Goal: Information Seeking & Learning: Learn about a topic

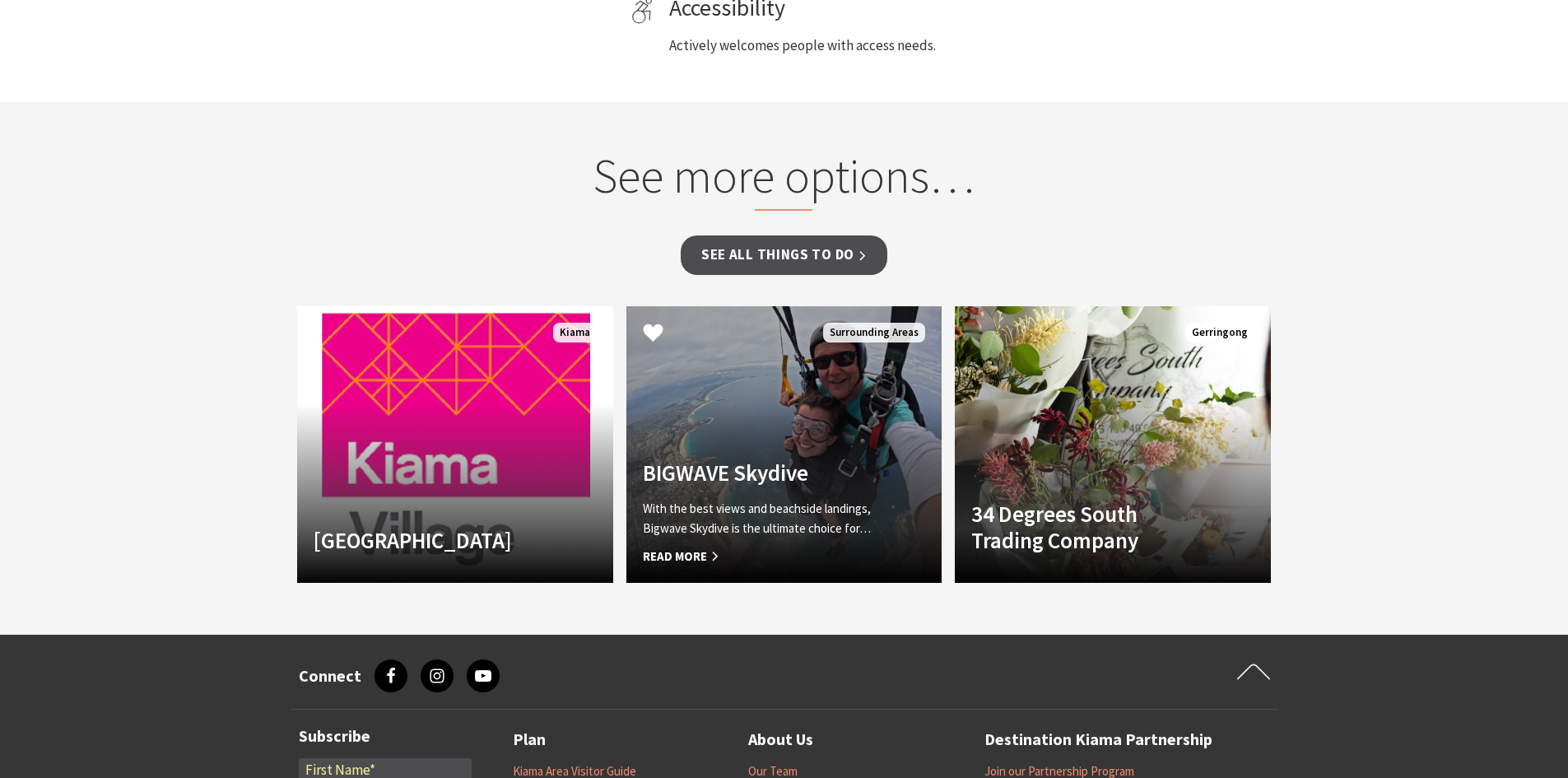
scroll to position [741, 0]
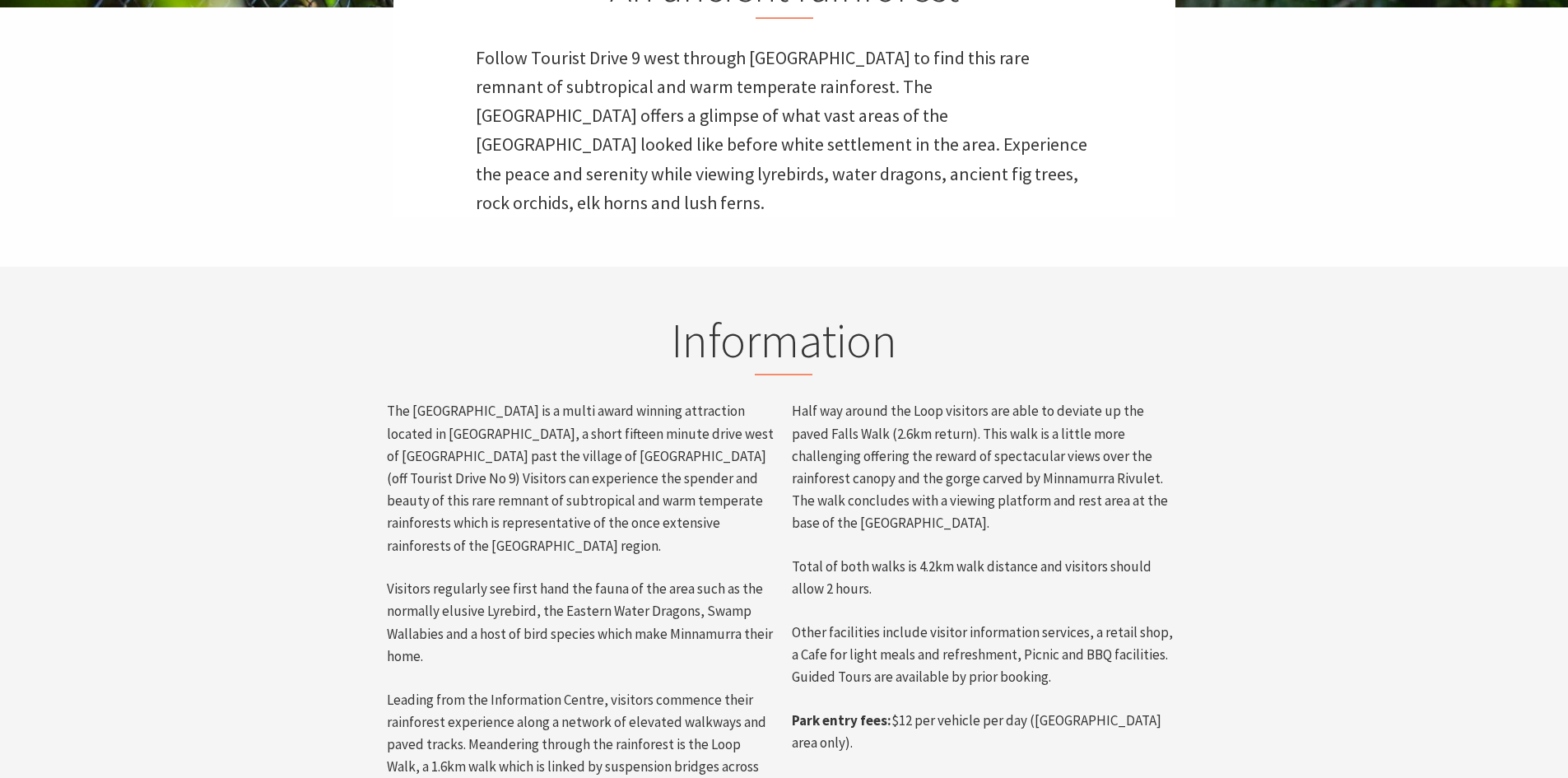
scroll to position [673, 1588]
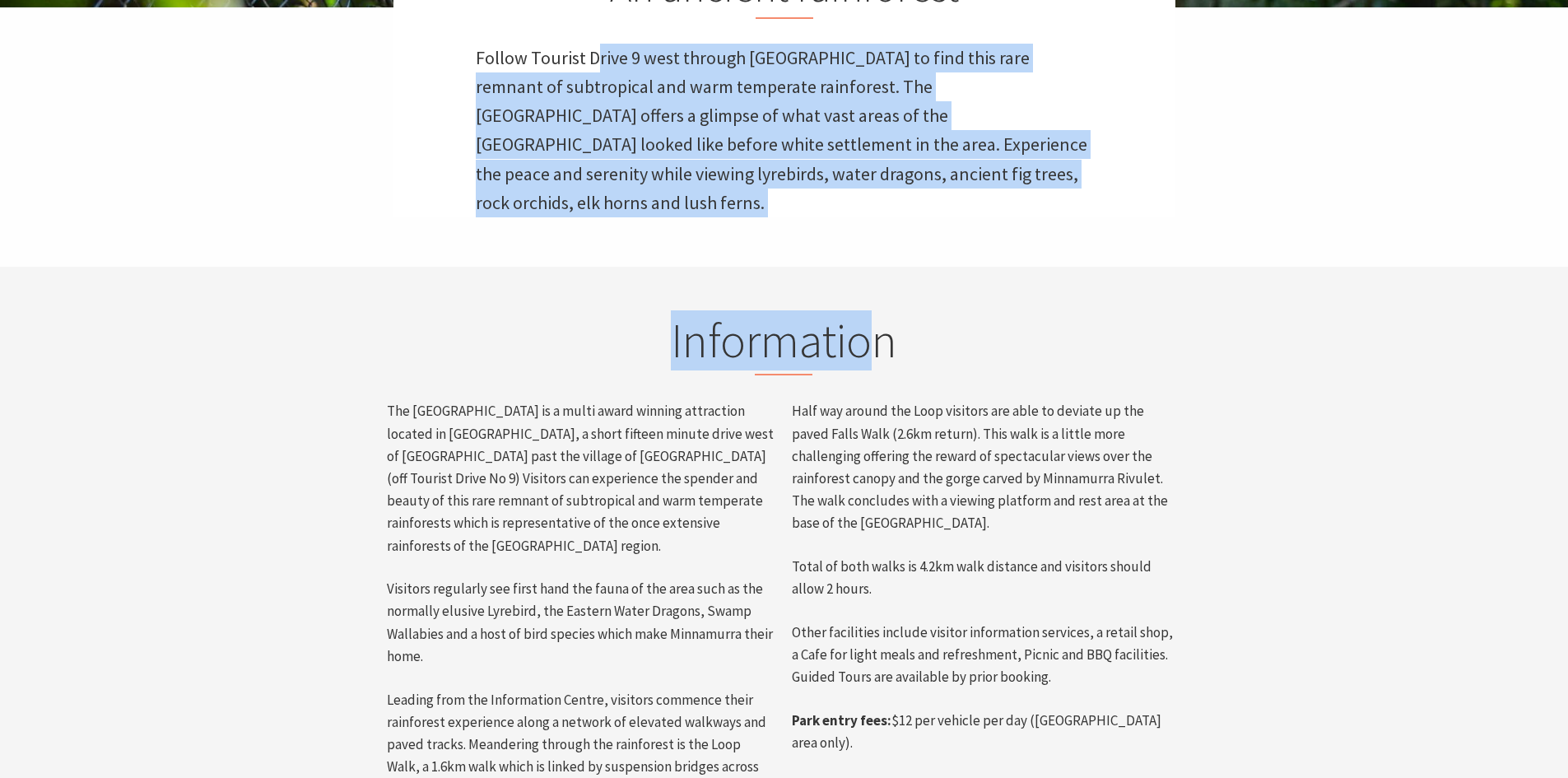
drag, startPoint x: 591, startPoint y: 54, endPoint x: 872, endPoint y: 283, distance: 362.5
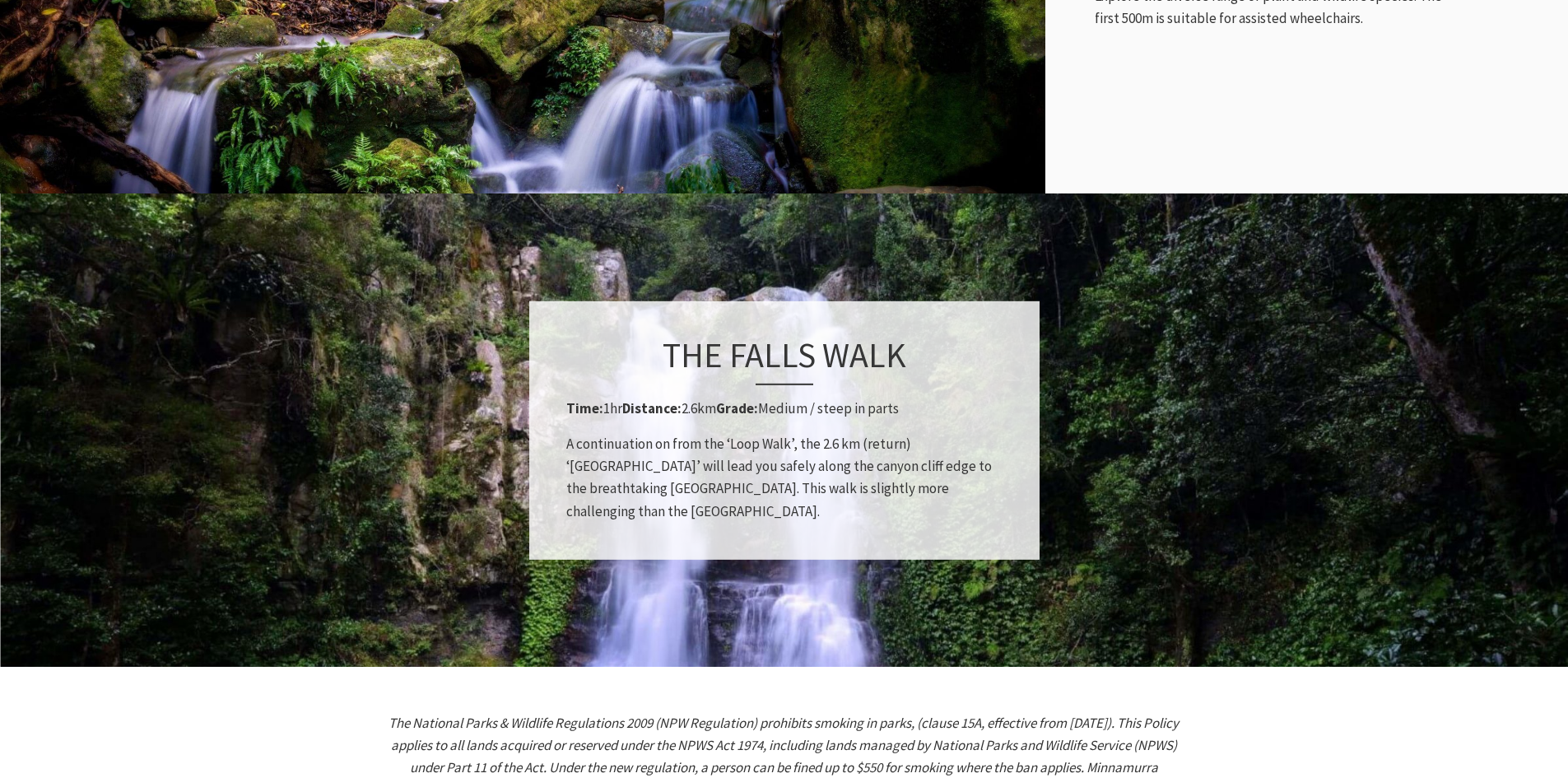
scroll to position [2059, 0]
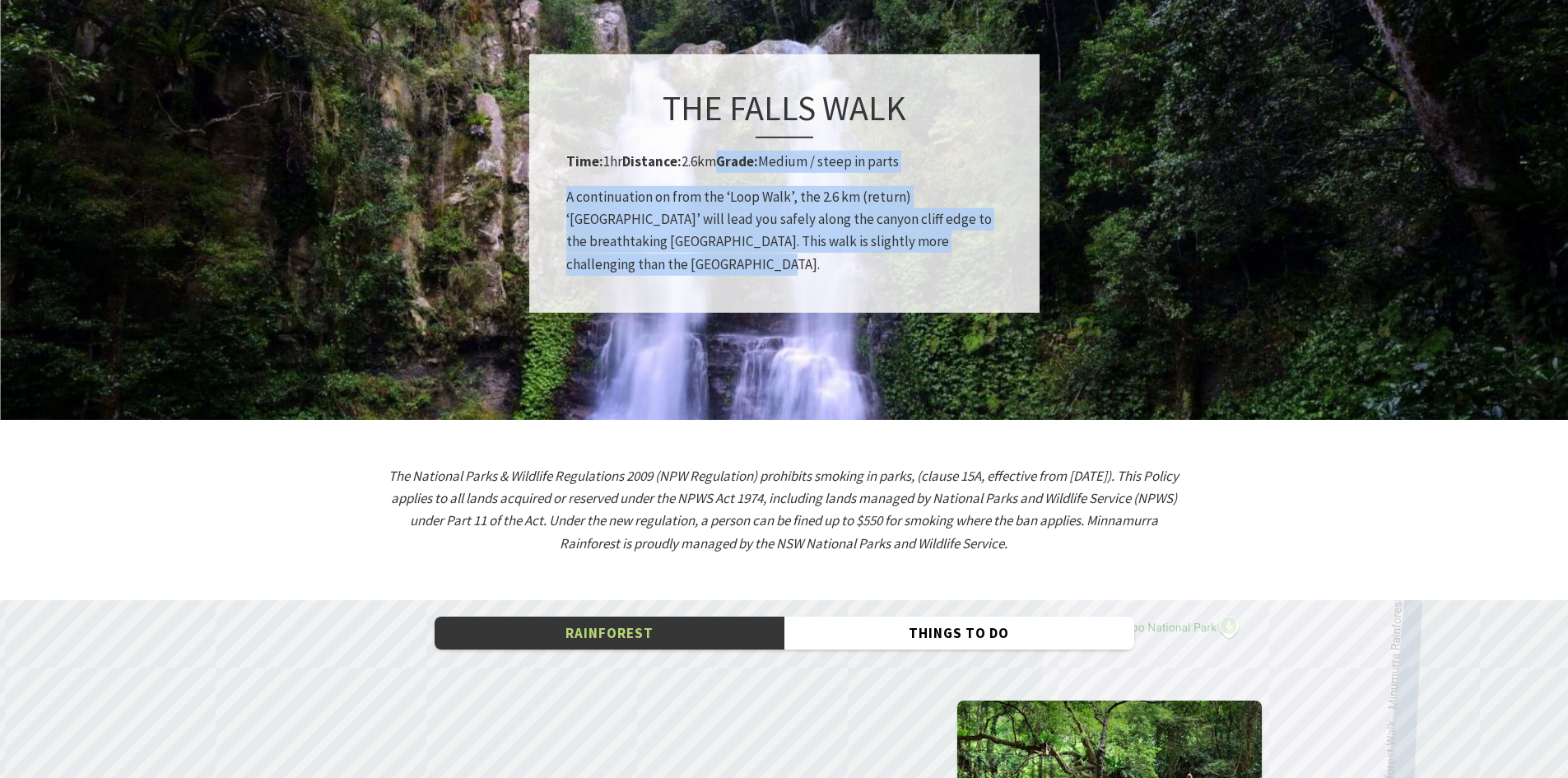
drag, startPoint x: 710, startPoint y: 130, endPoint x: 760, endPoint y: 246, distance: 126.3
click at [760, 246] on div "The Falls Walk Time: 1hr Distance: 2.6km Grade: Medium / steep in parts A conti…" at bounding box center [784, 183] width 511 height 259
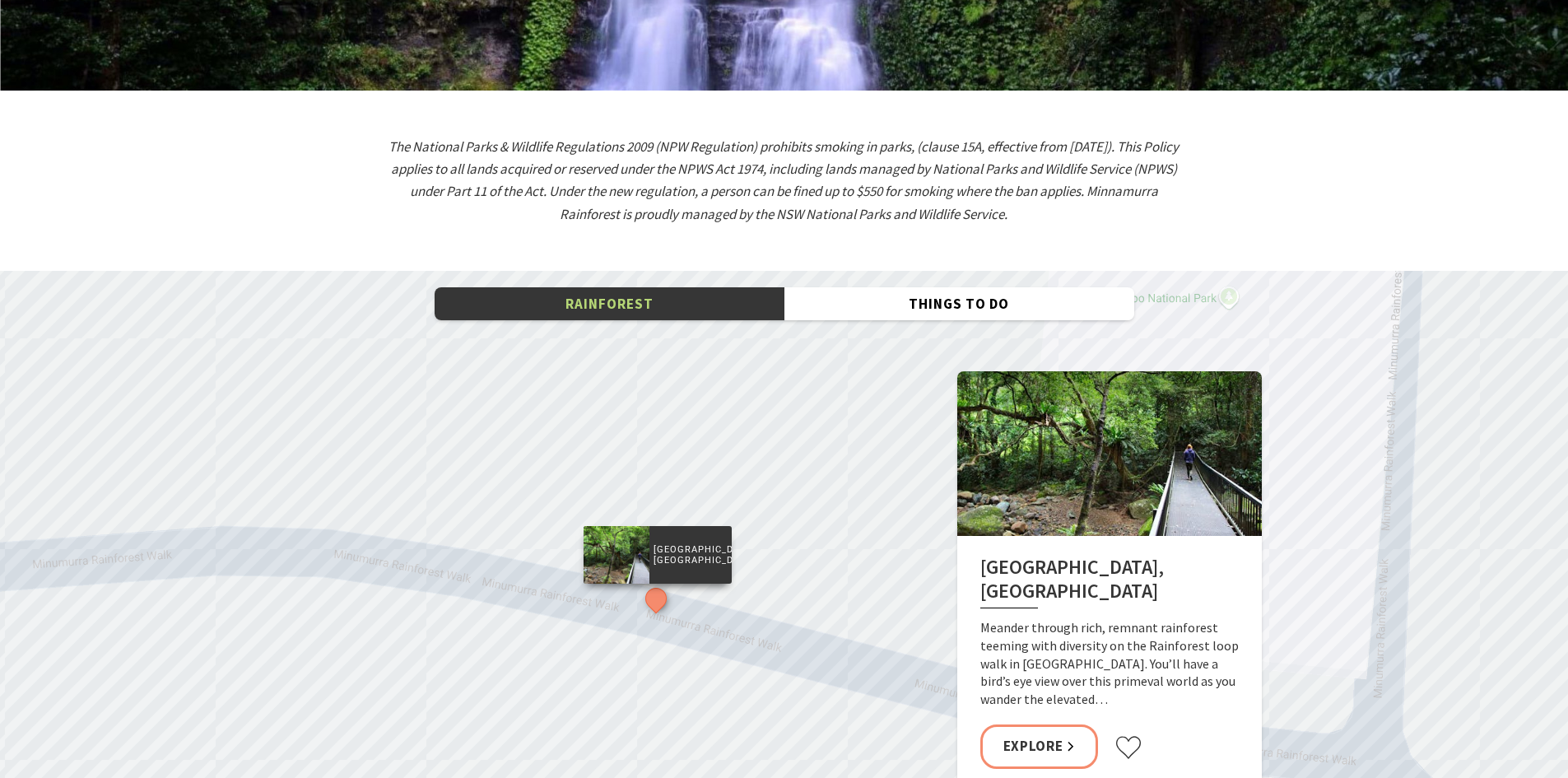
scroll to position [2470, 0]
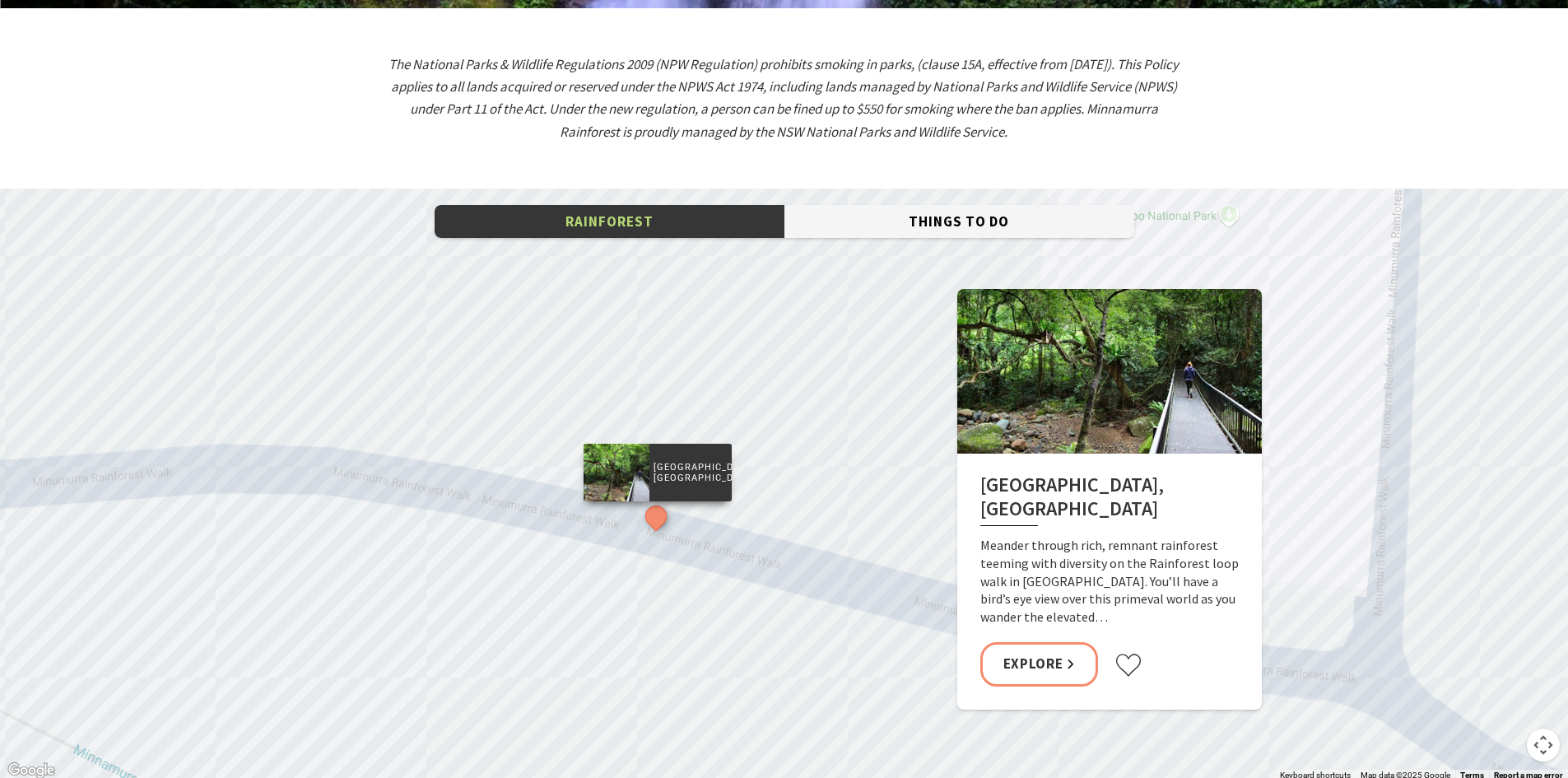
click at [929, 205] on button "Things To Do" at bounding box center [958, 222] width 349 height 33
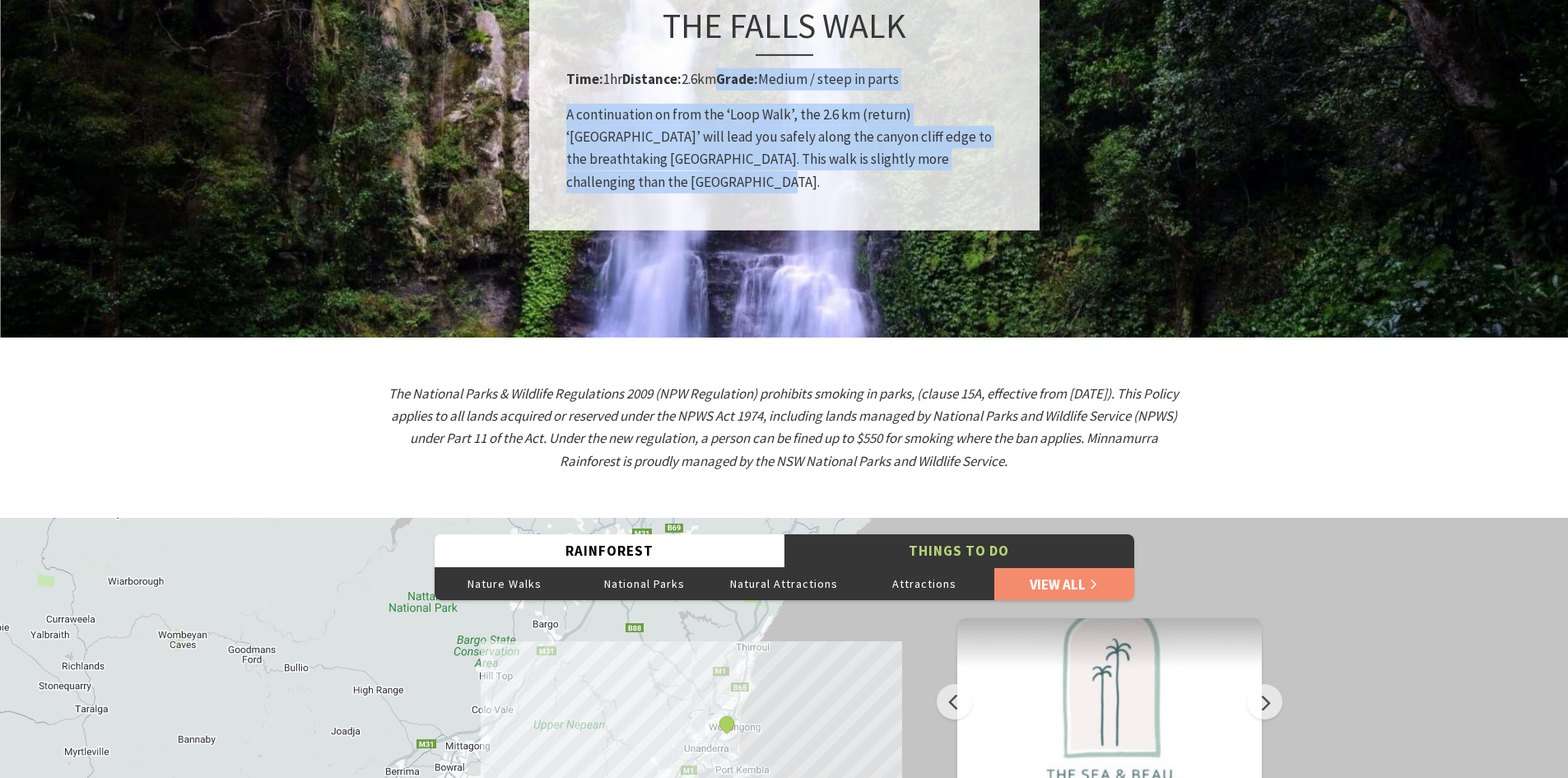
scroll to position [2059, 0]
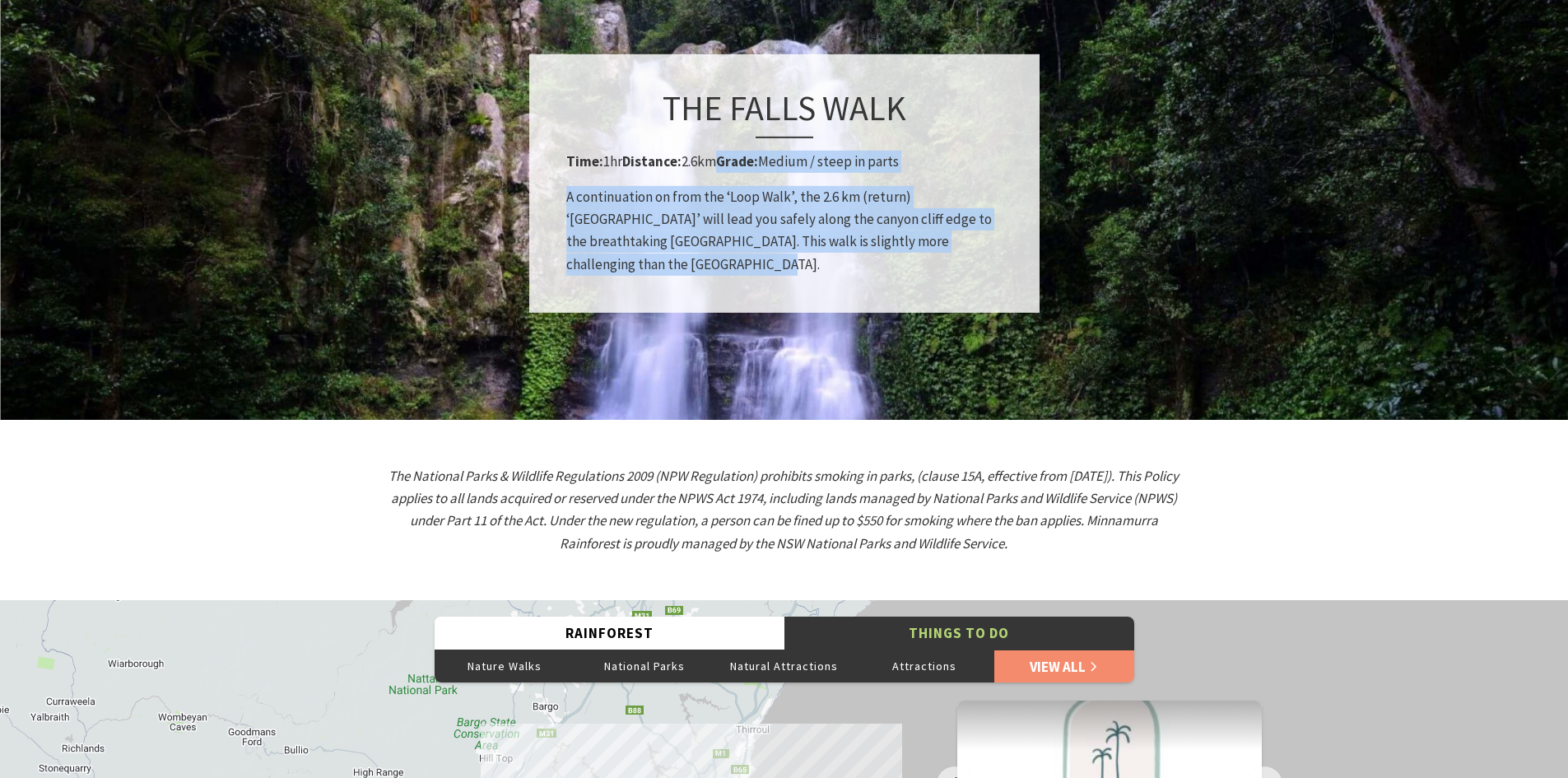
click at [934, 617] on button "Things To Do" at bounding box center [958, 633] width 349 height 33
click at [1039, 650] on link "View All" at bounding box center [1064, 667] width 140 height 33
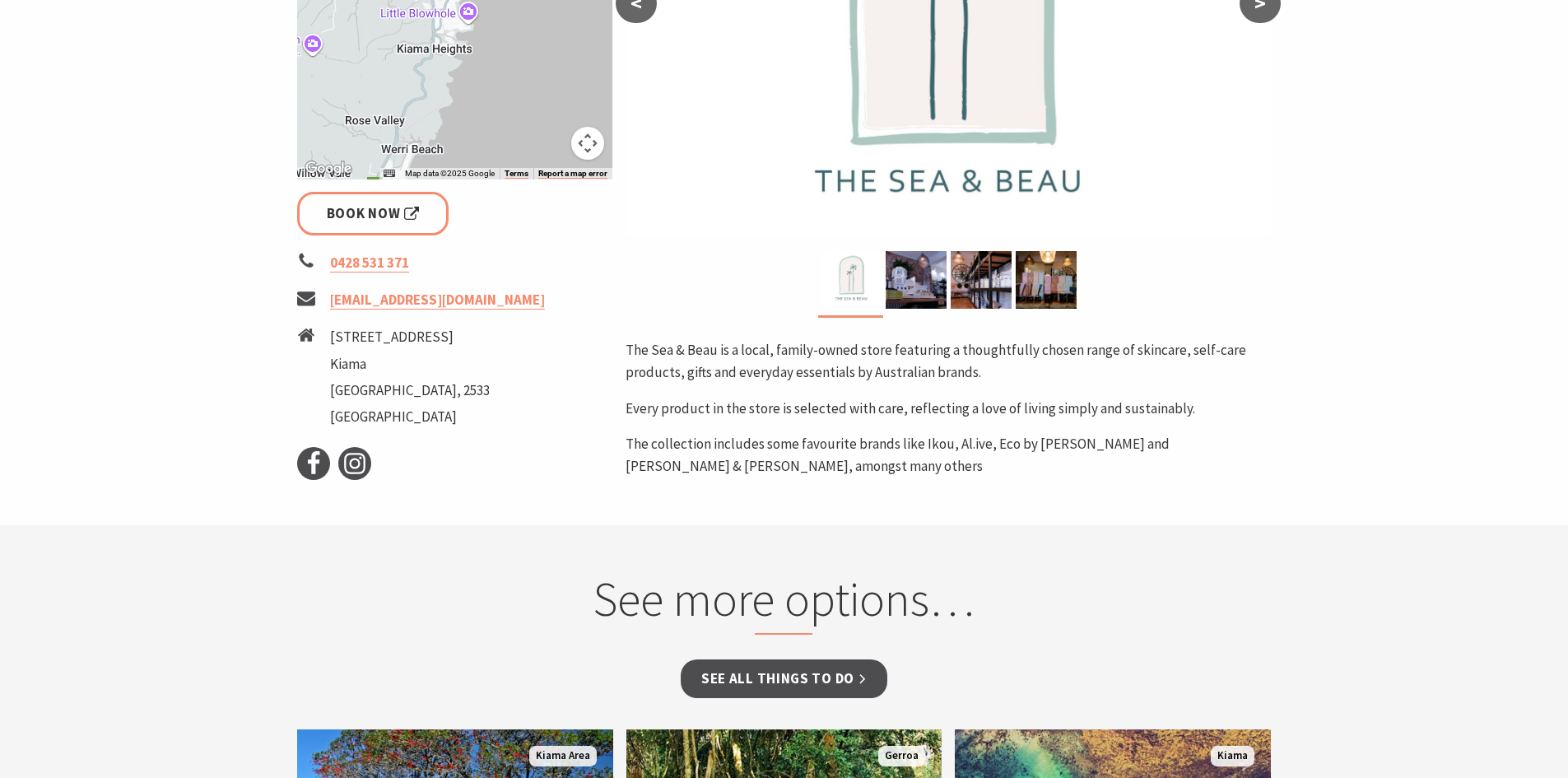
scroll to position [577, 0]
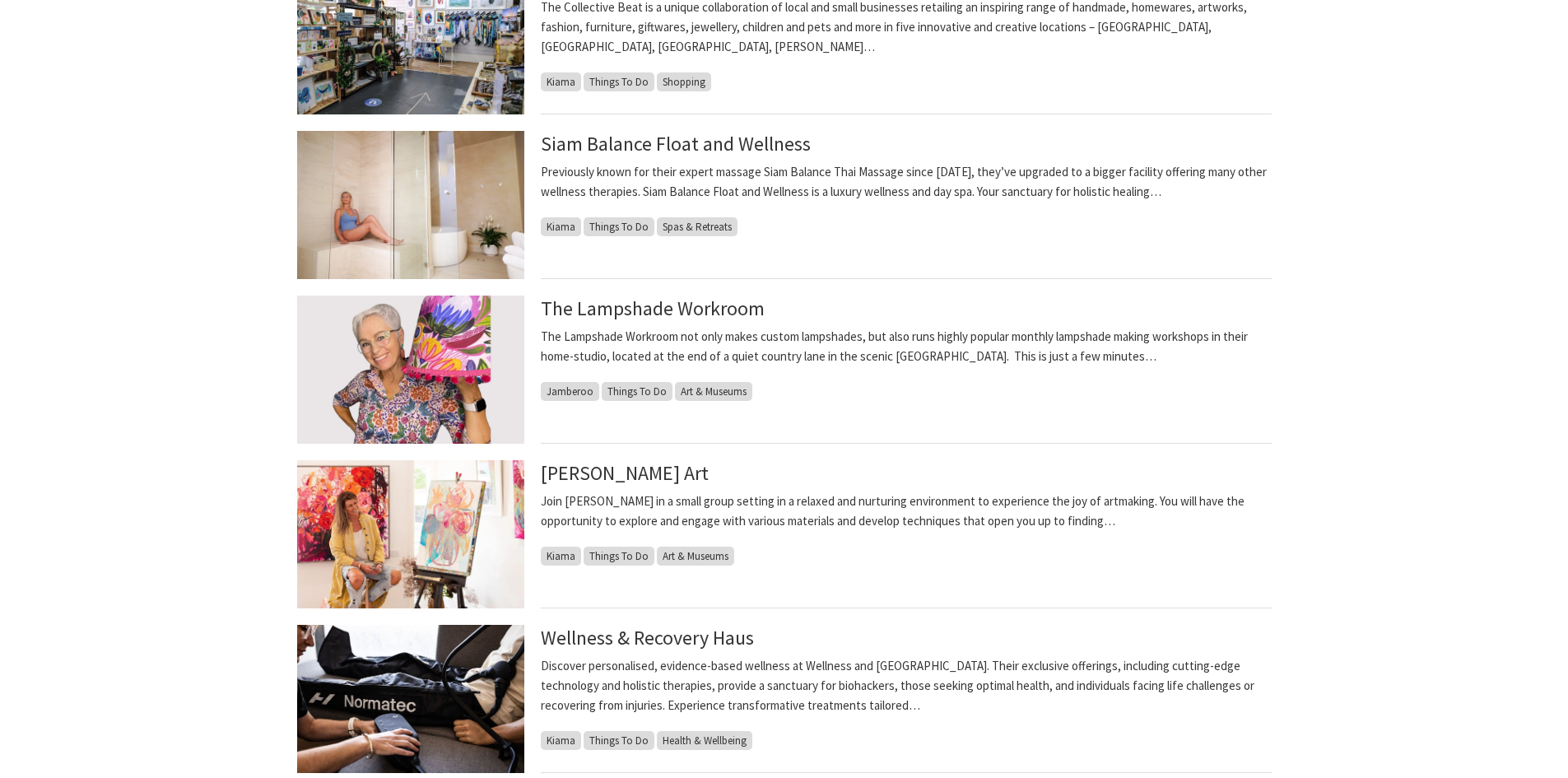
scroll to position [1482, 0]
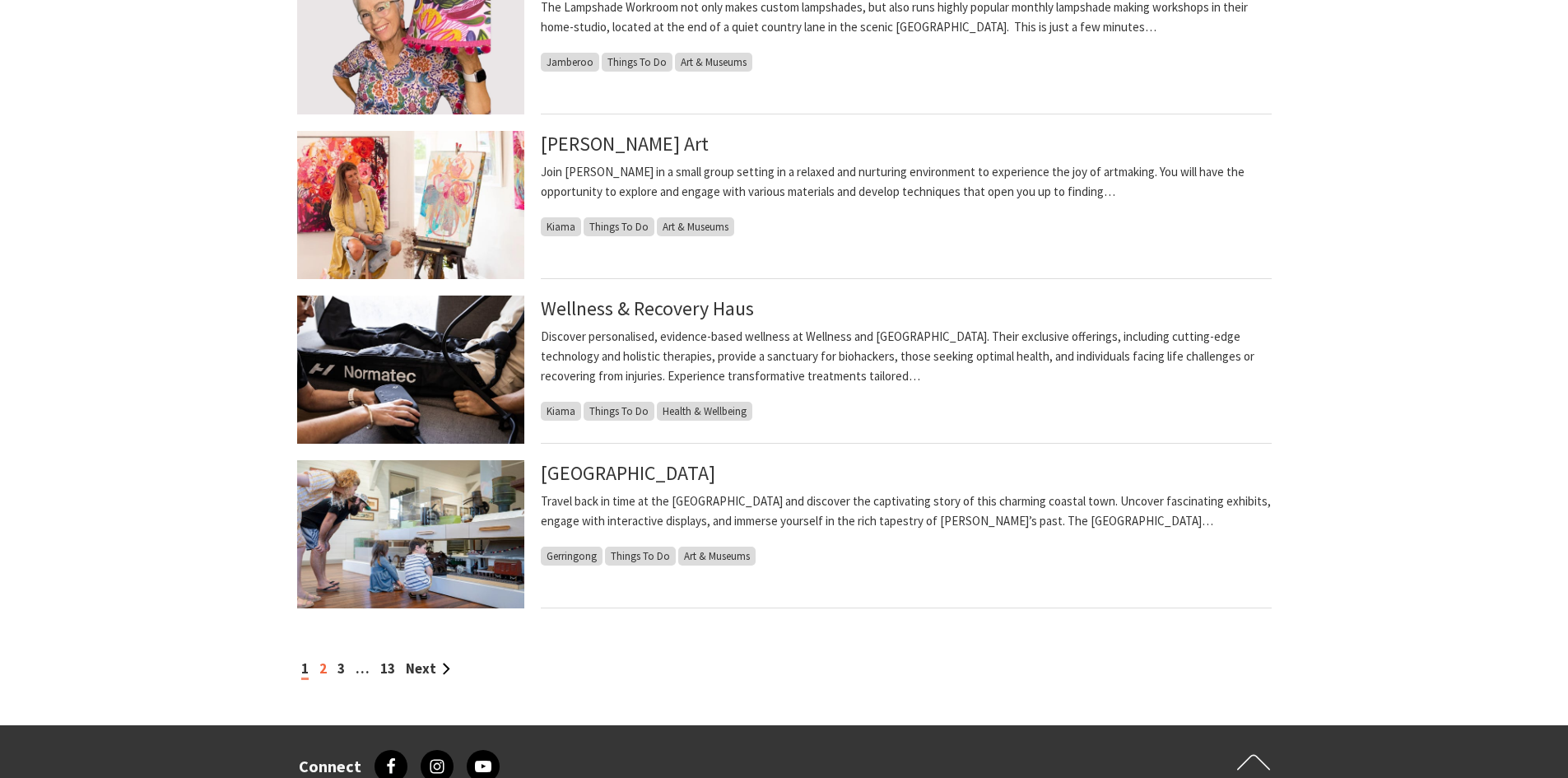
click at [322, 667] on link "2" at bounding box center [323, 669] width 7 height 19
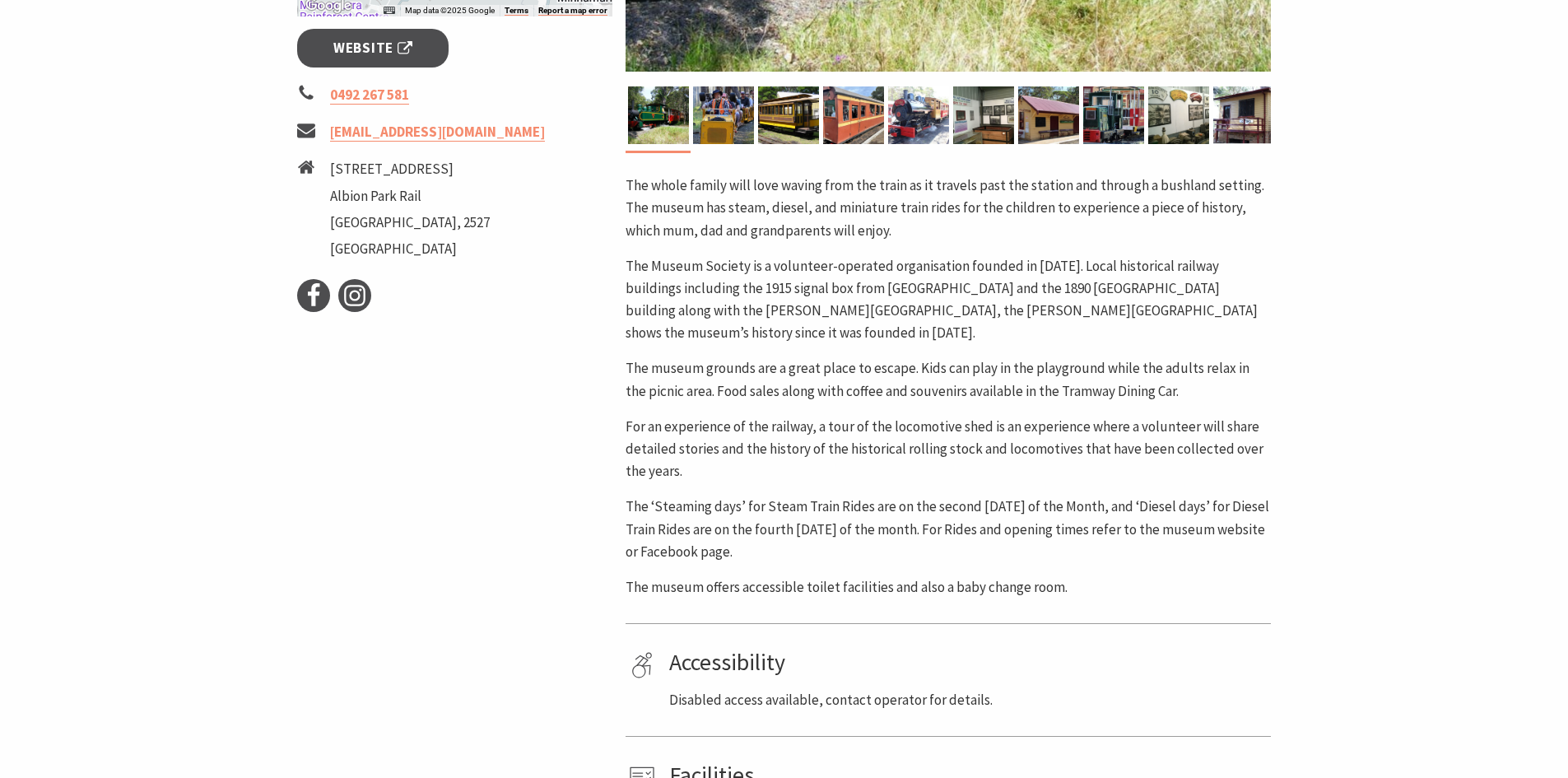
scroll to position [412, 0]
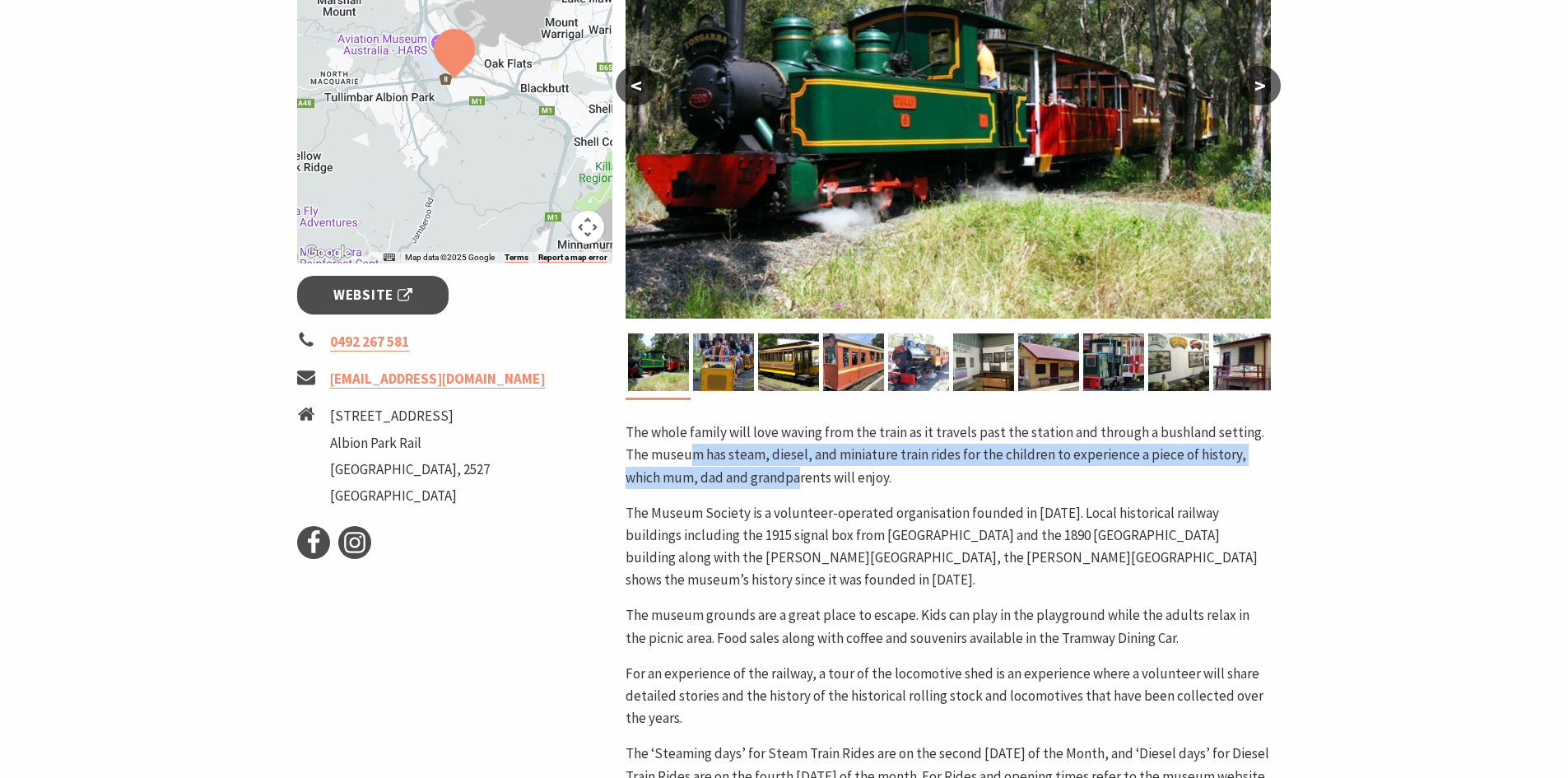
drag, startPoint x: 692, startPoint y: 458, endPoint x: 761, endPoint y: 483, distance: 73.4
click at [761, 483] on p "The whole family will love waving from the train as it travels past the station…" at bounding box center [948, 455] width 645 height 68
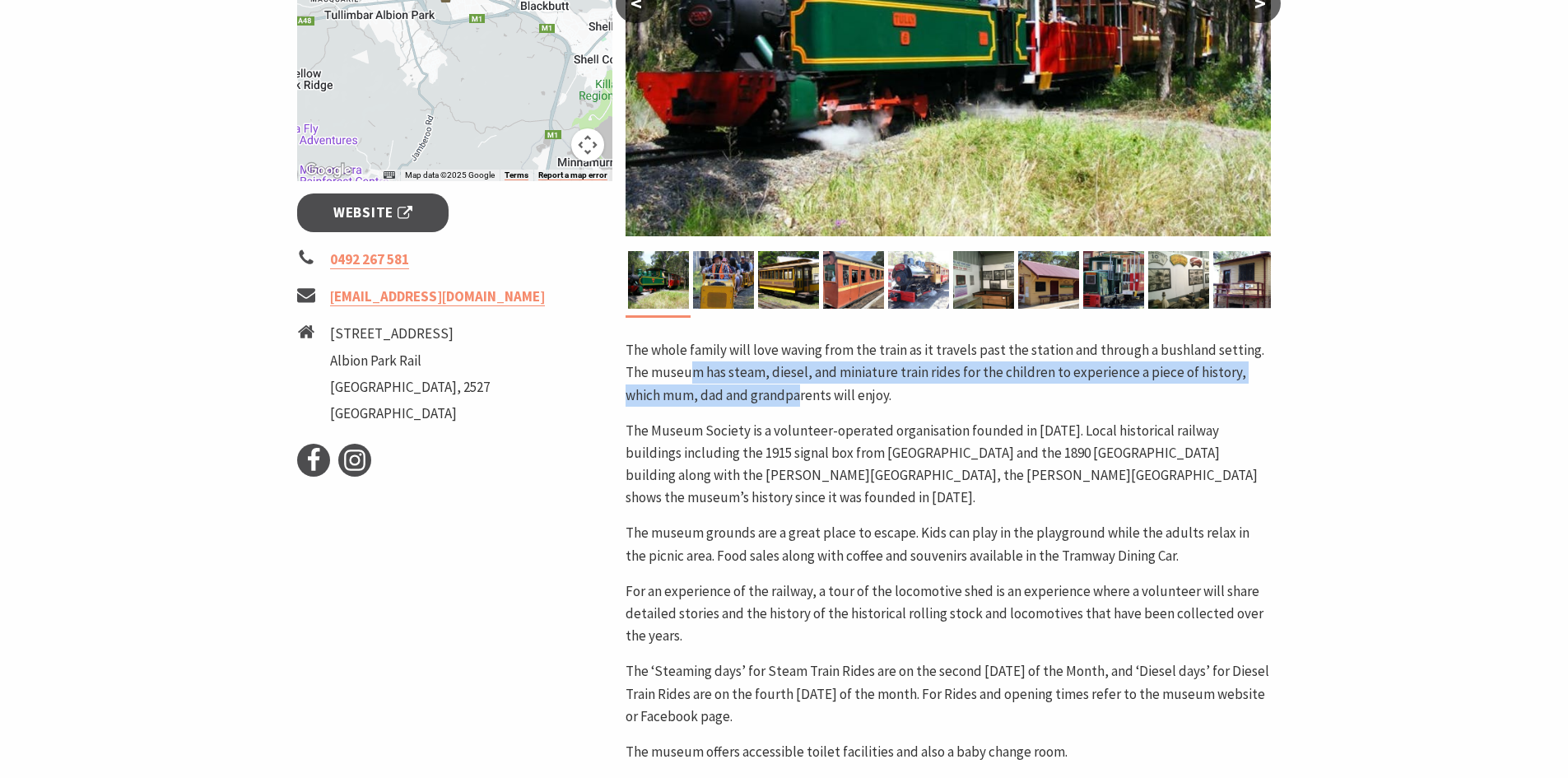
scroll to position [247, 0]
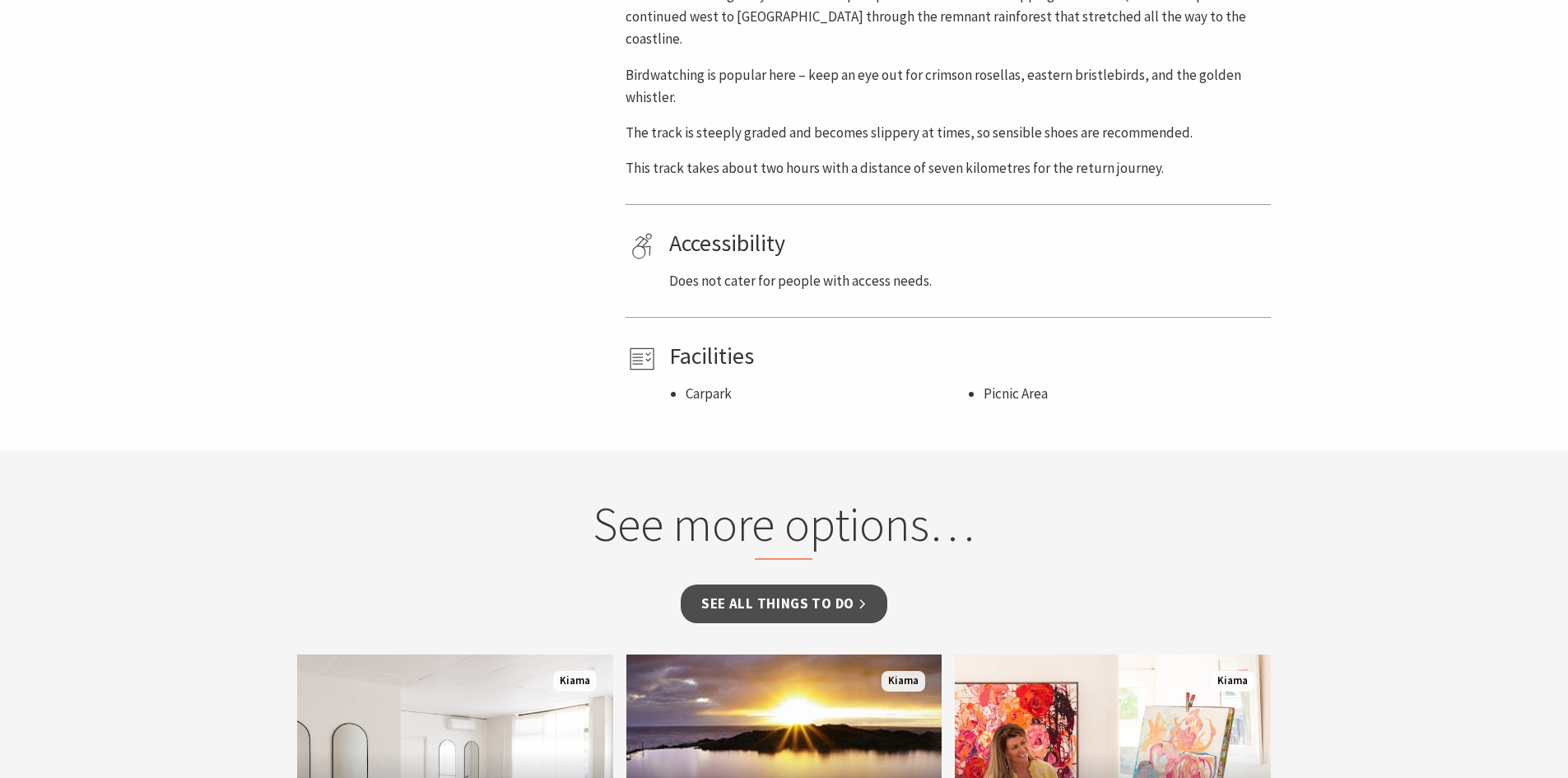
scroll to position [1400, 0]
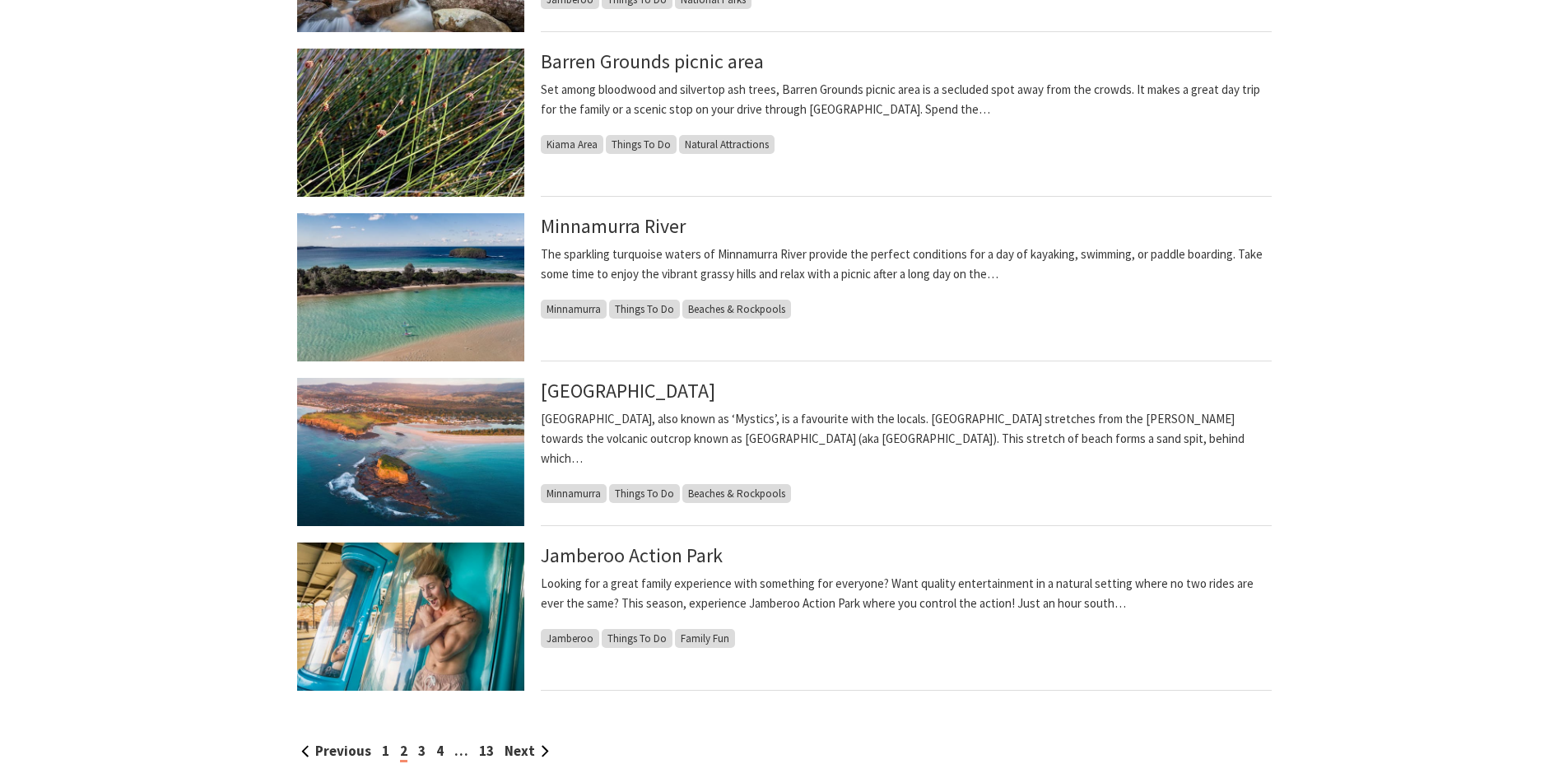
scroll to position [1564, 0]
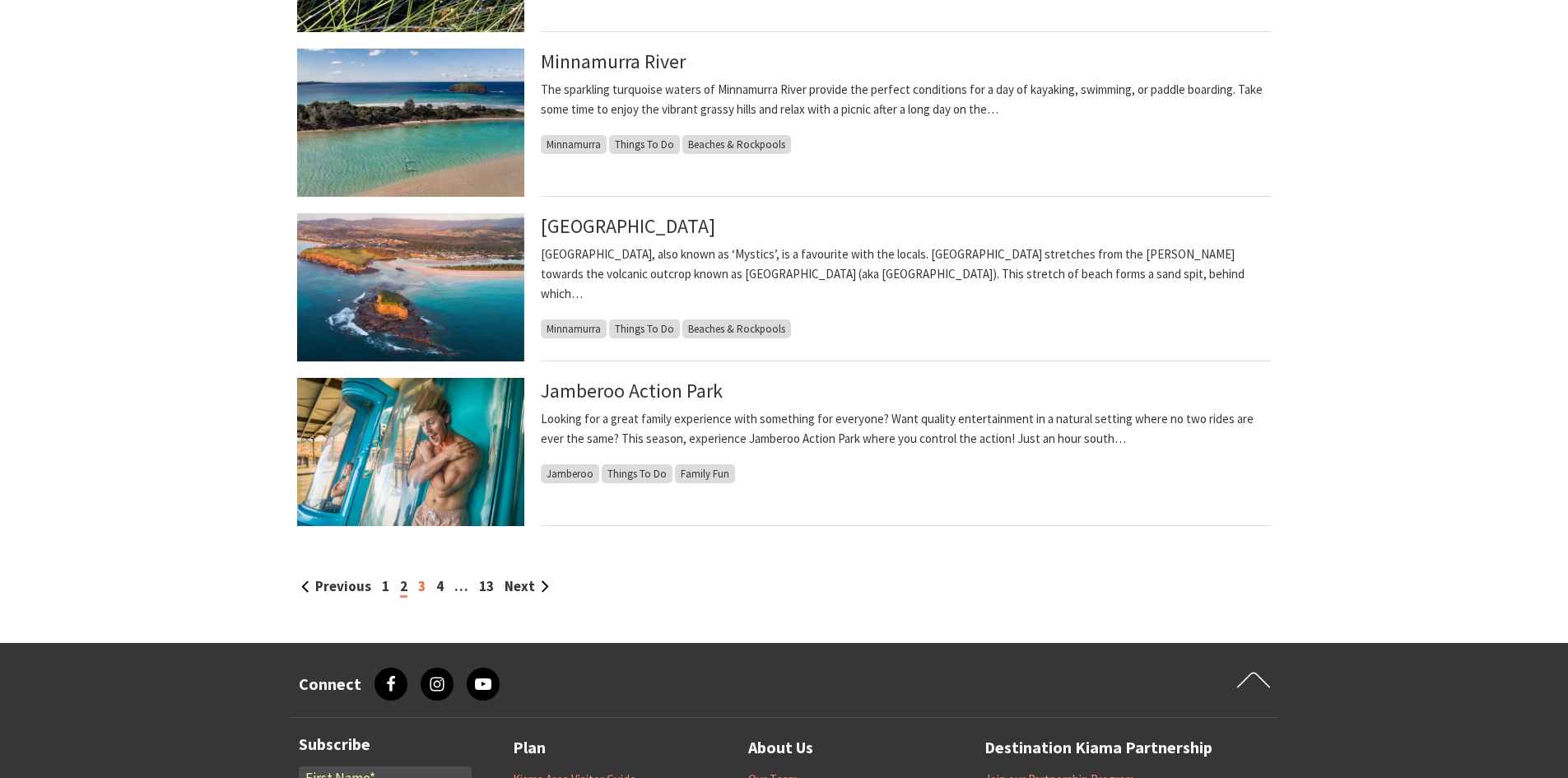
click at [418, 589] on link "3" at bounding box center [422, 587] width 7 height 19
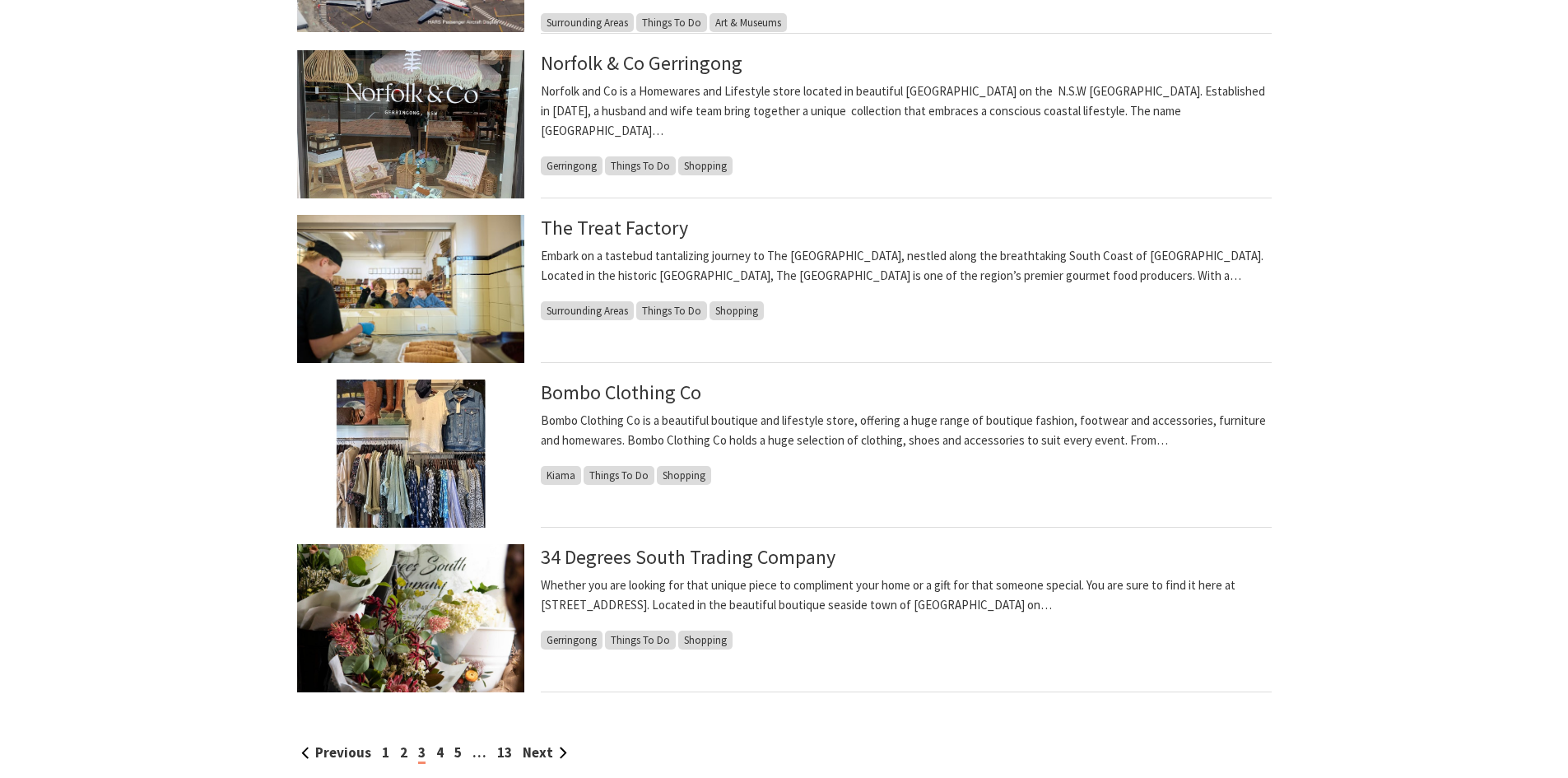
scroll to position [1564, 0]
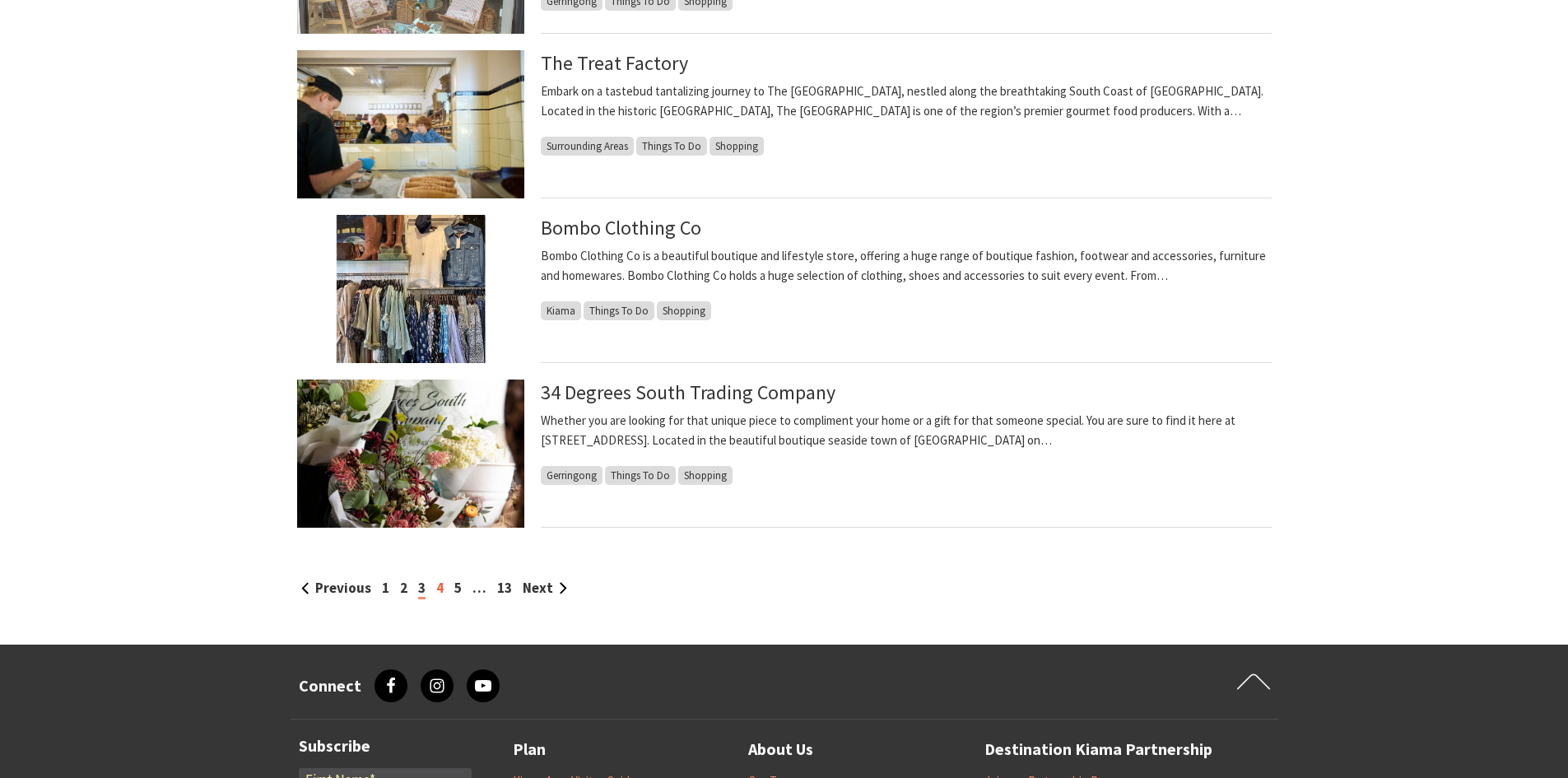
click at [439, 590] on link "4" at bounding box center [440, 588] width 7 height 19
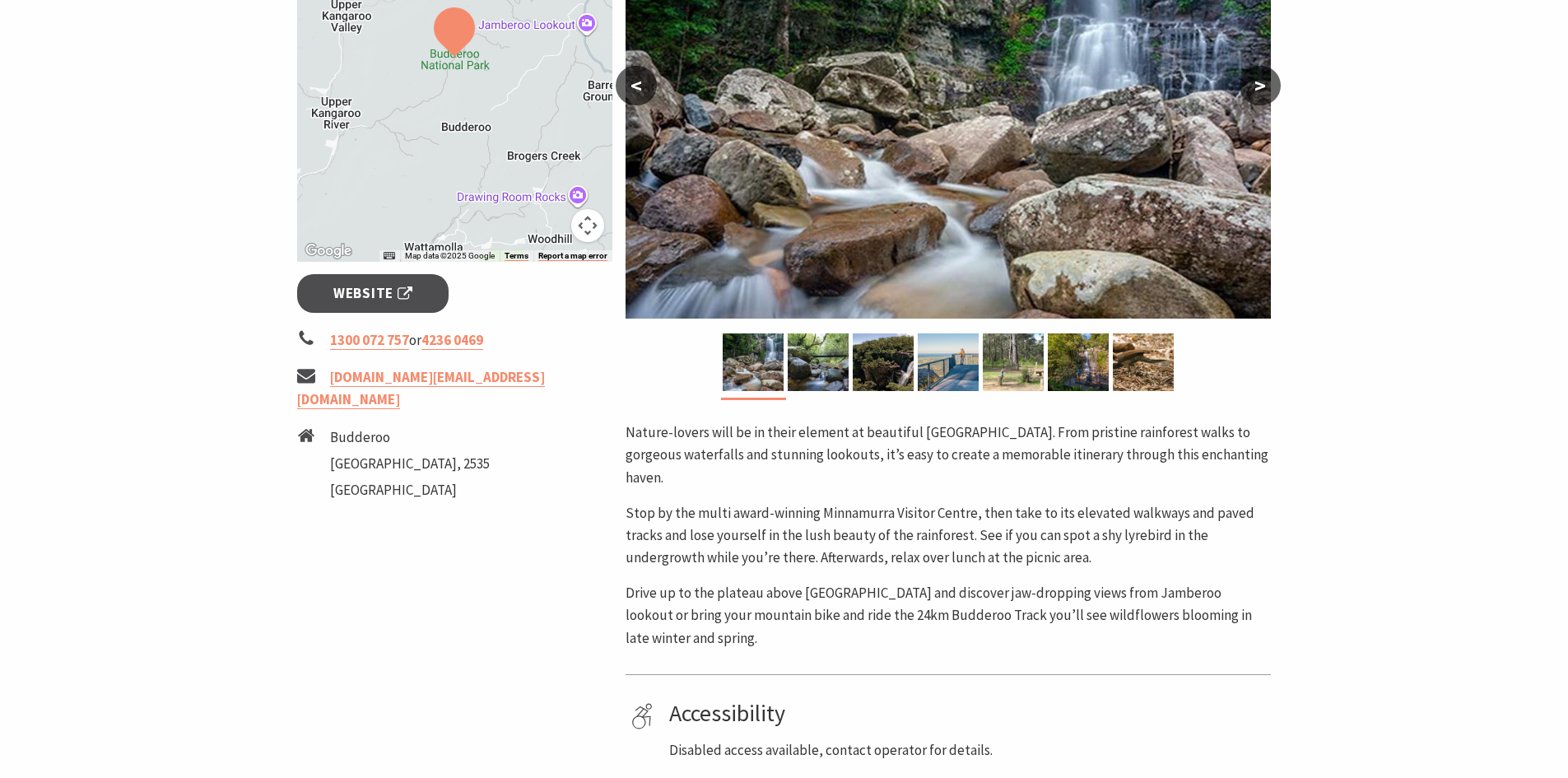
scroll to position [83, 0]
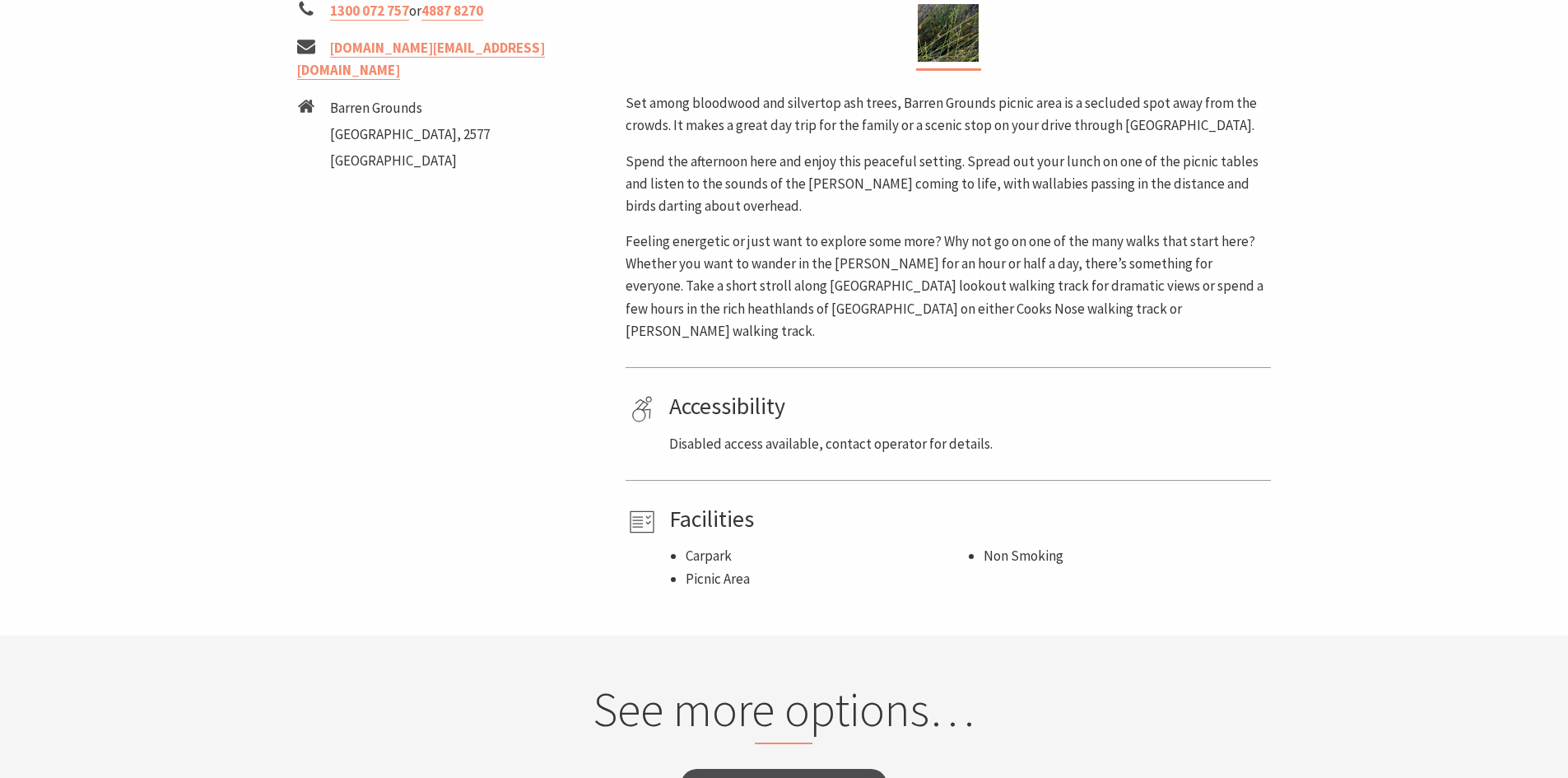
scroll to position [329, 0]
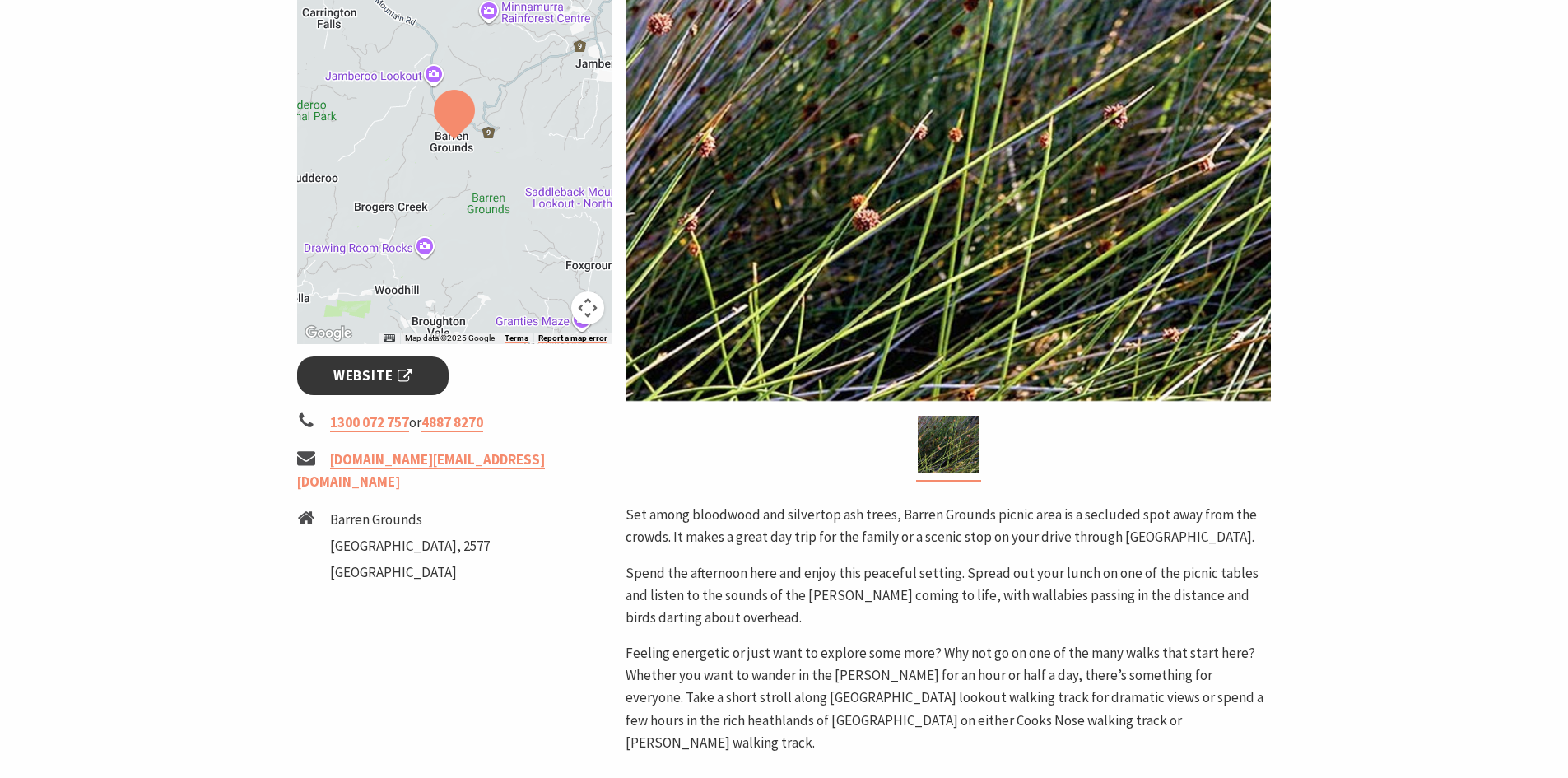
click at [386, 366] on span "Website" at bounding box center [373, 376] width 79 height 22
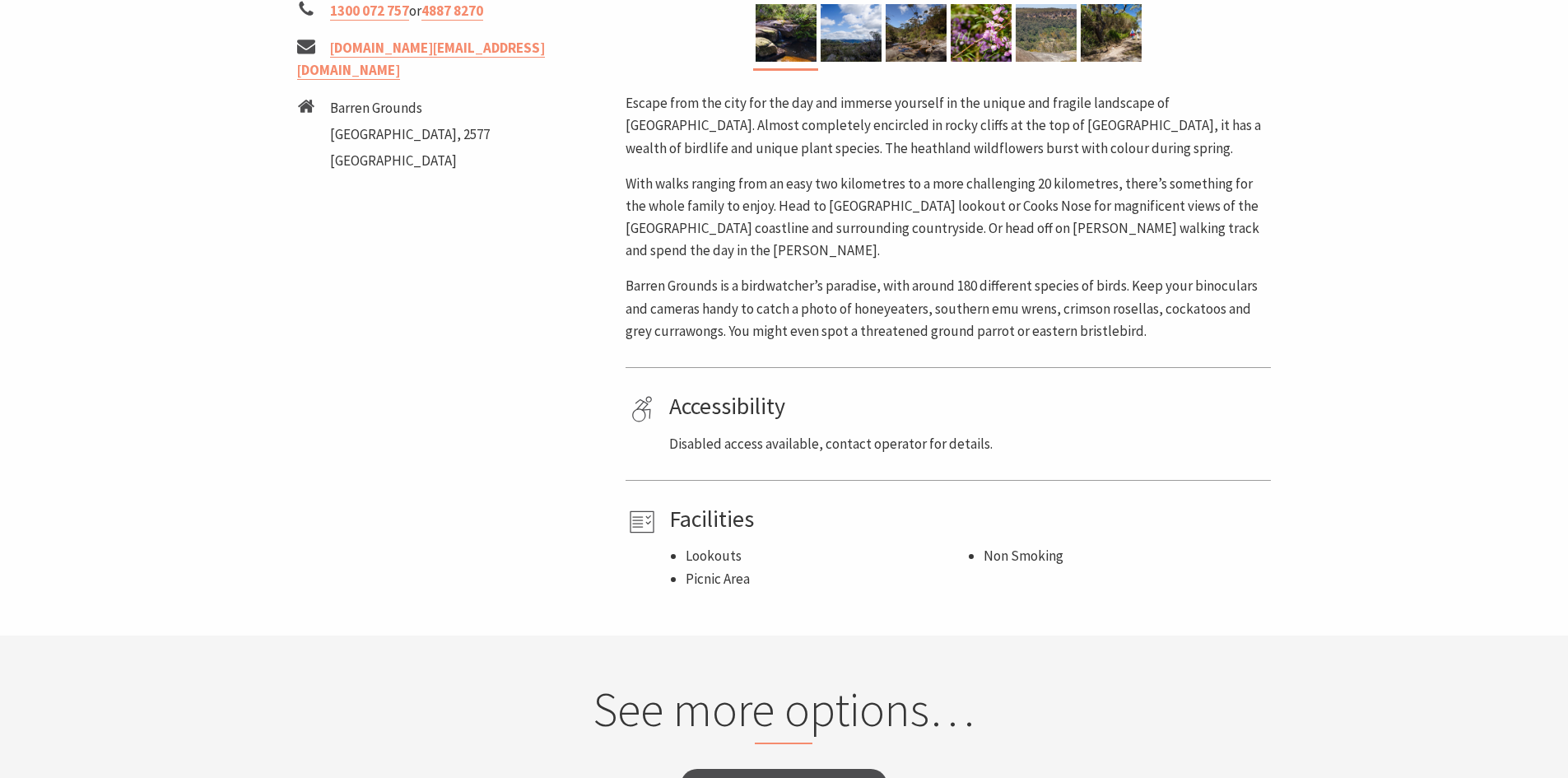
scroll to position [412, 0]
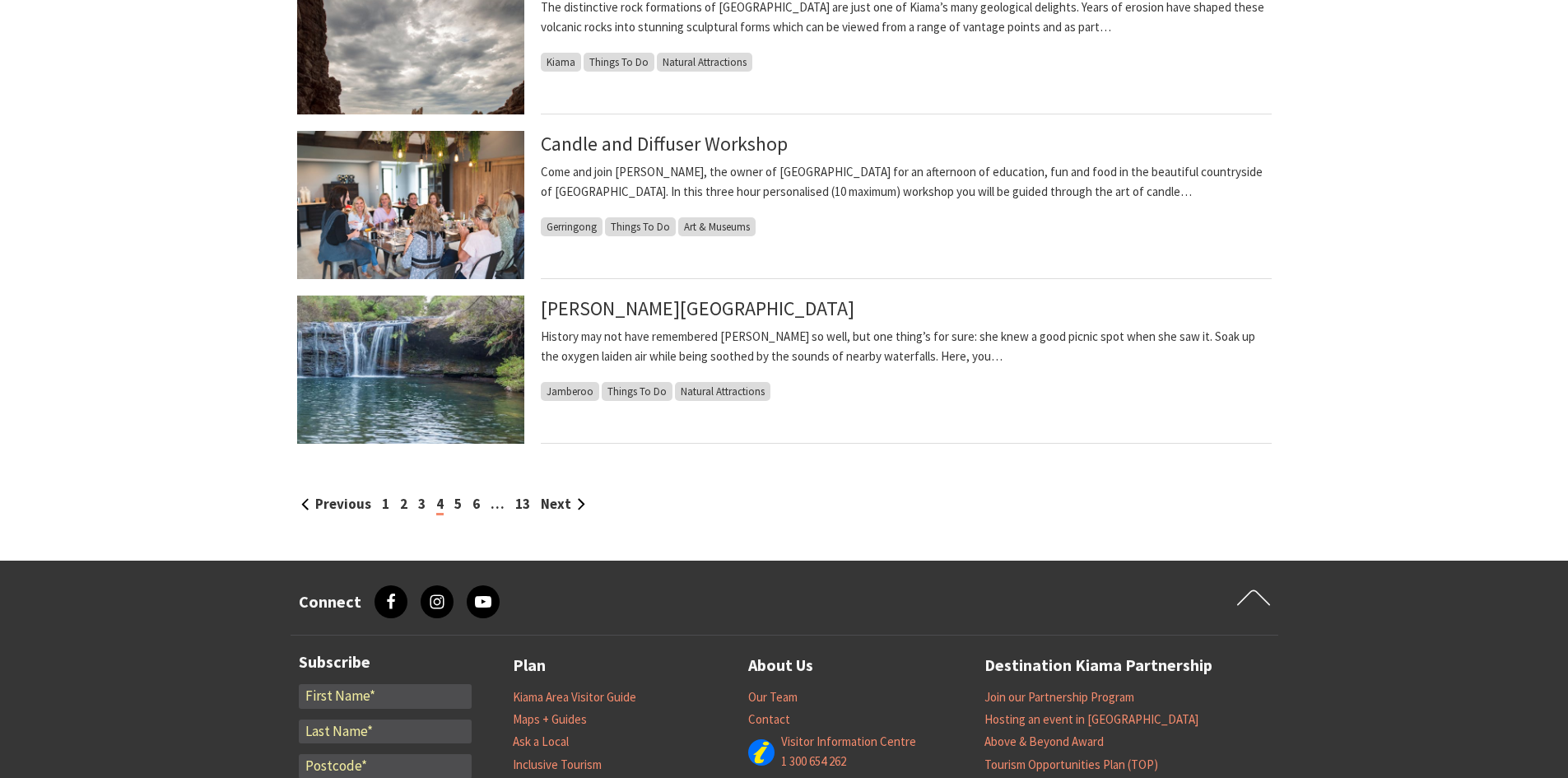
scroll to position [1976, 0]
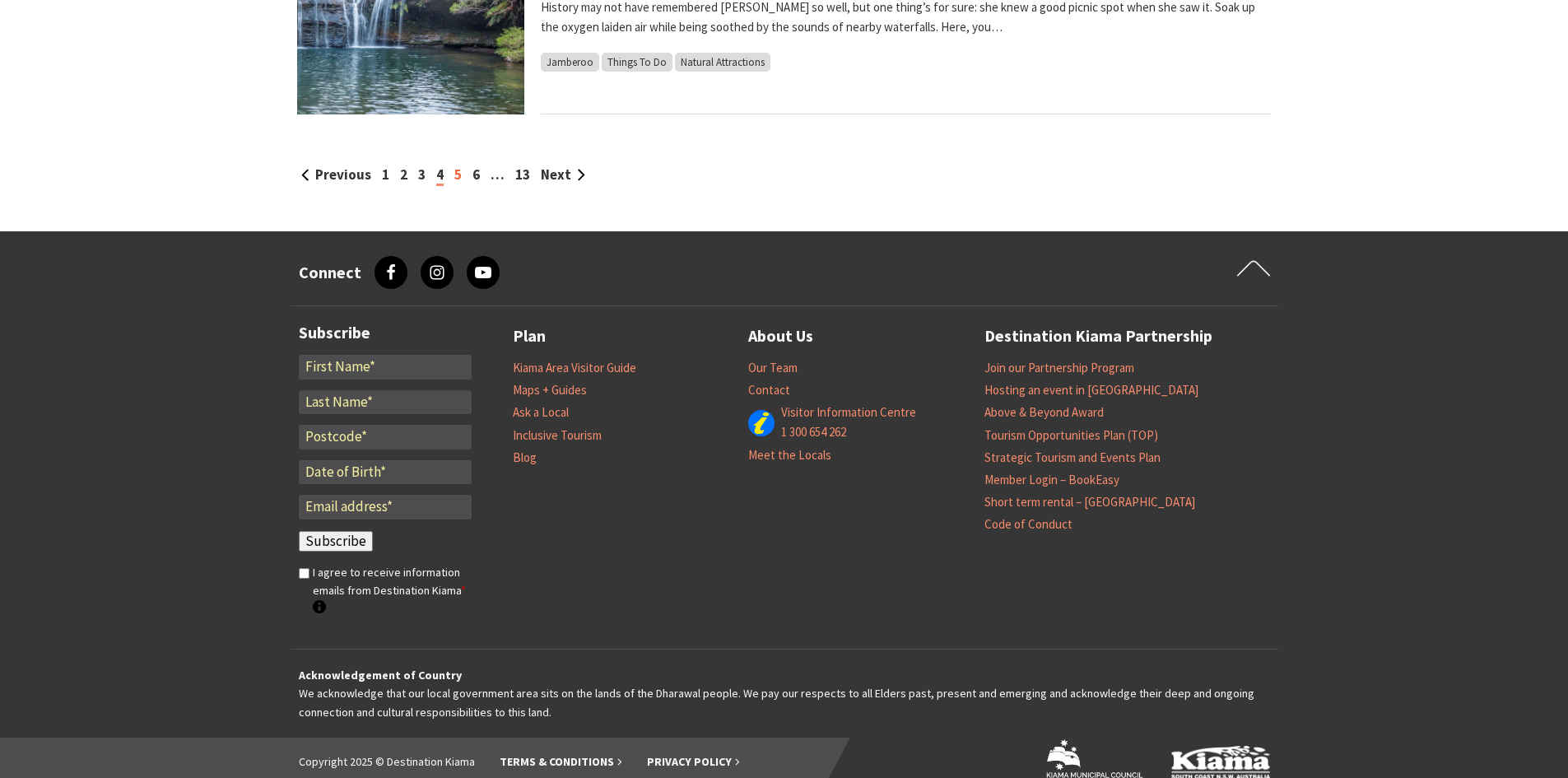
click at [457, 172] on link "5" at bounding box center [458, 174] width 7 height 19
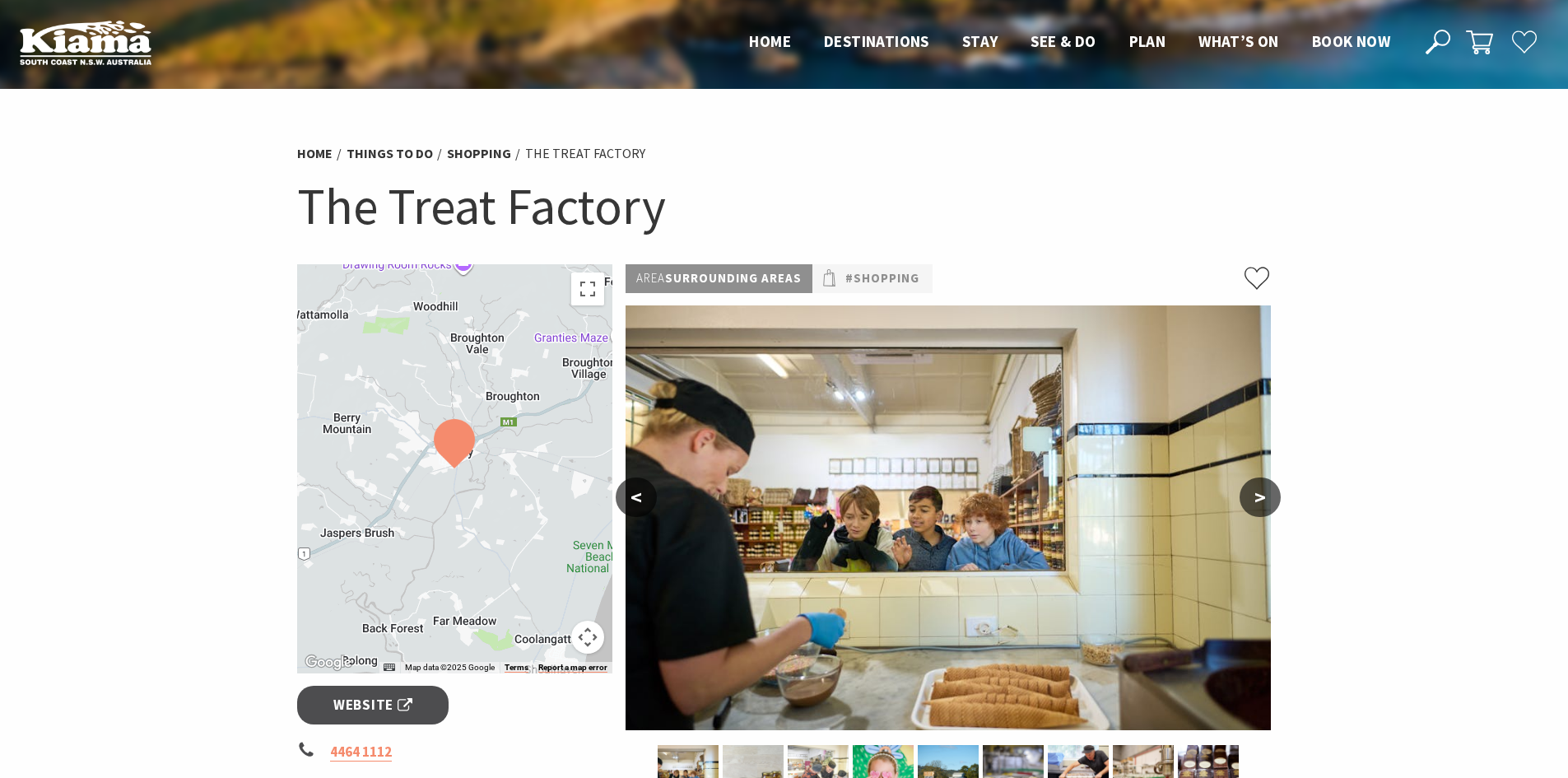
scroll to position [165, 0]
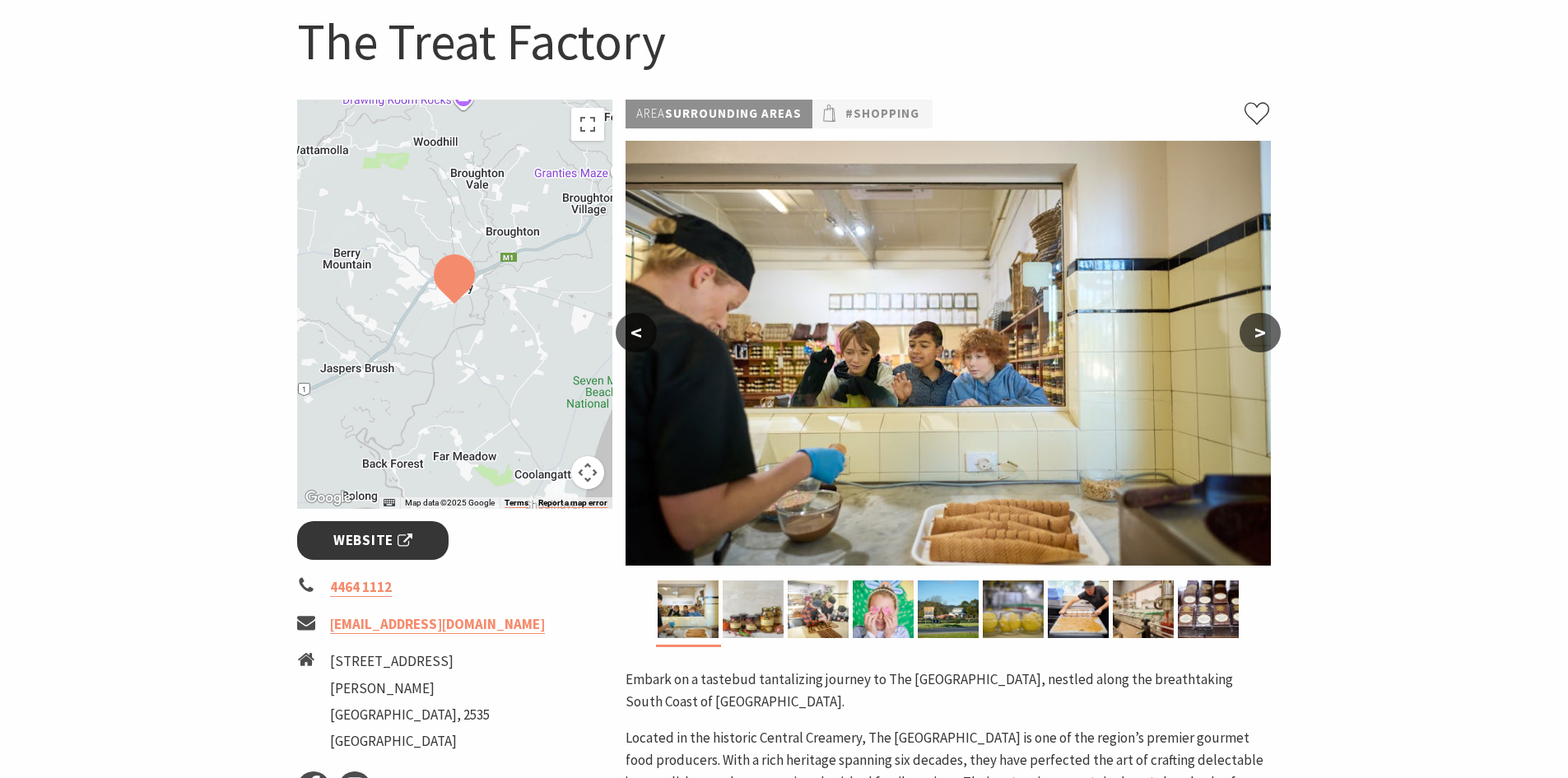
click at [414, 540] on link "Website" at bounding box center [373, 541] width 152 height 39
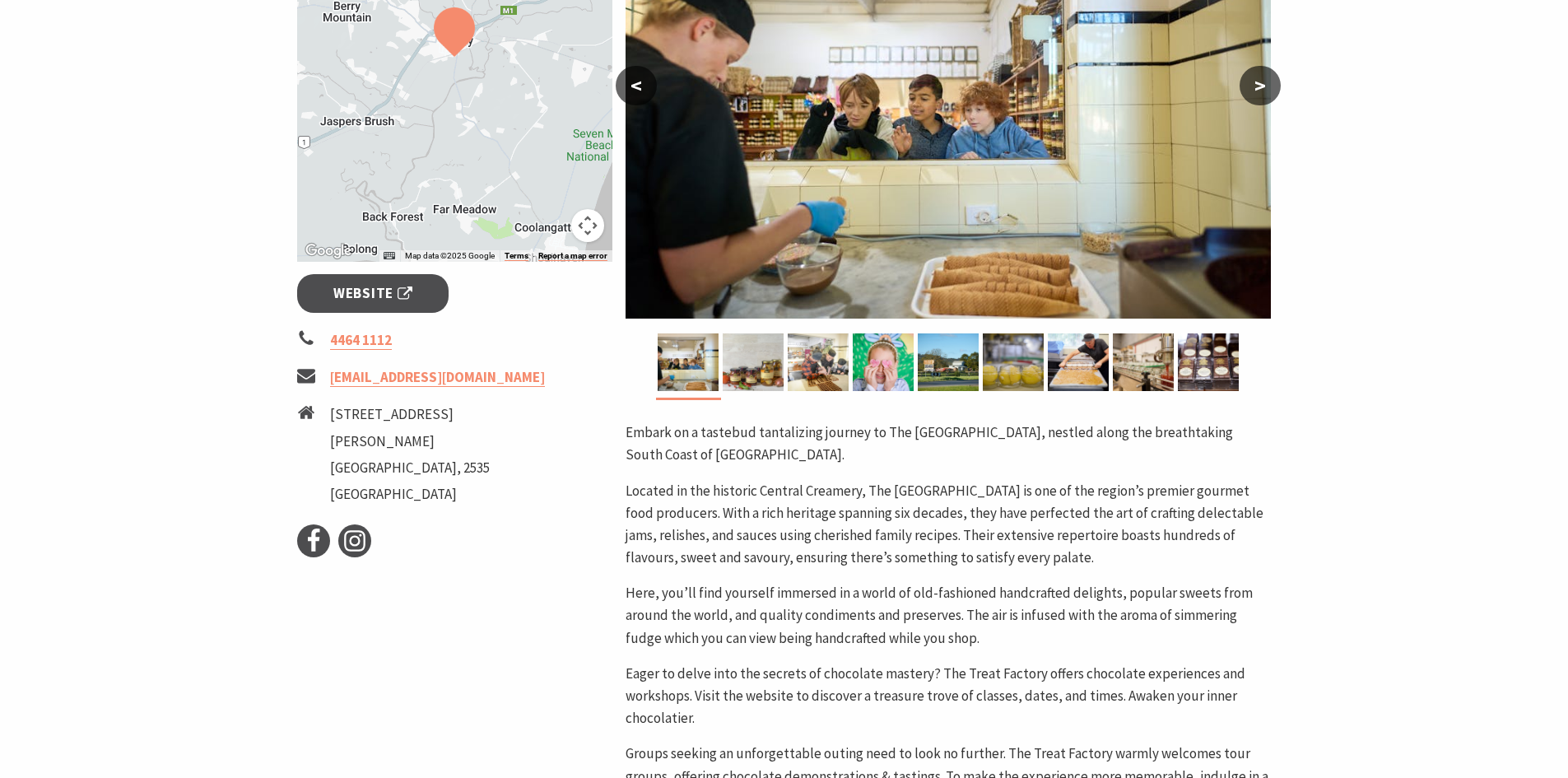
scroll to position [83, 0]
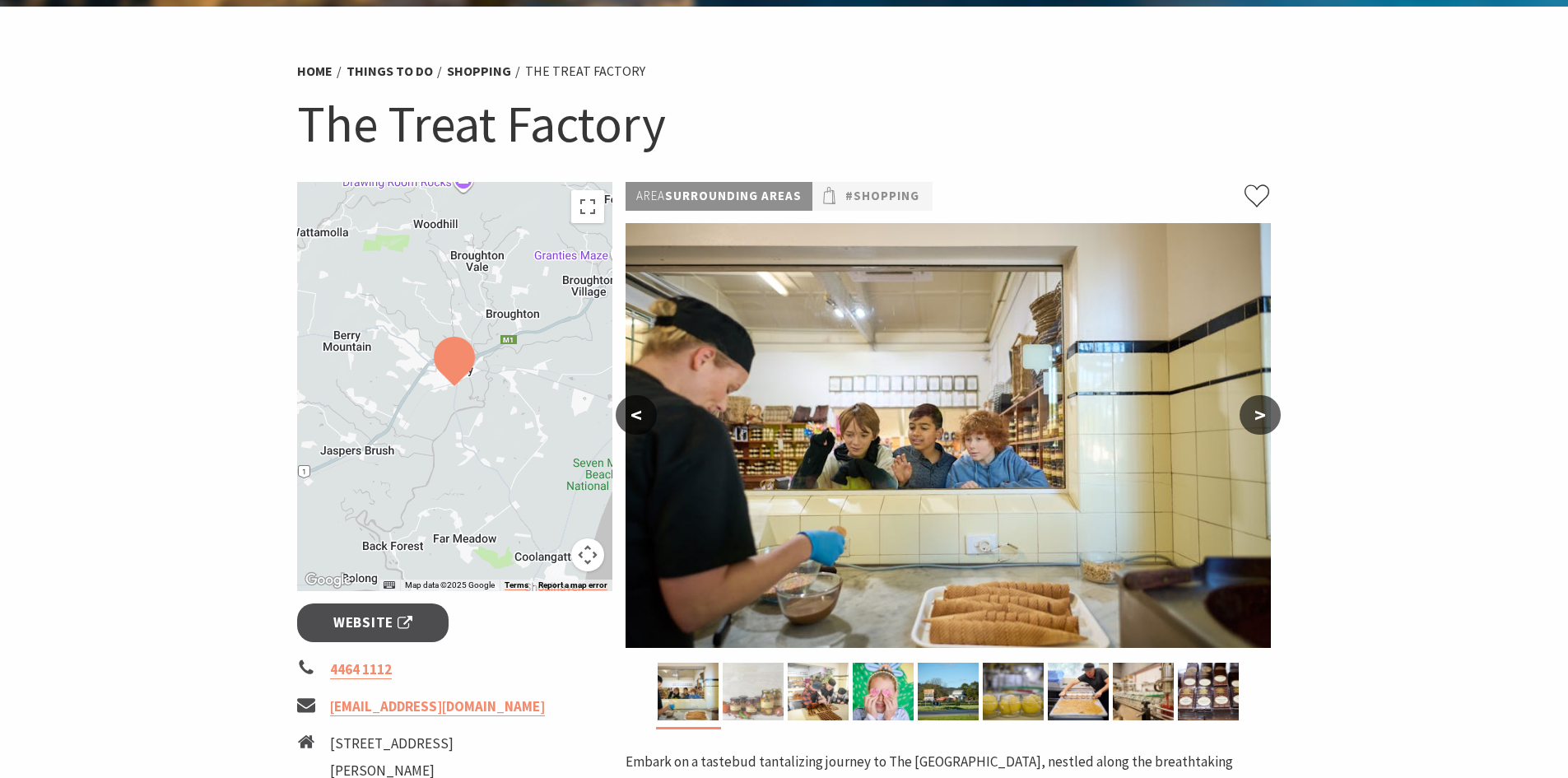
click at [767, 681] on img at bounding box center [753, 692] width 61 height 57
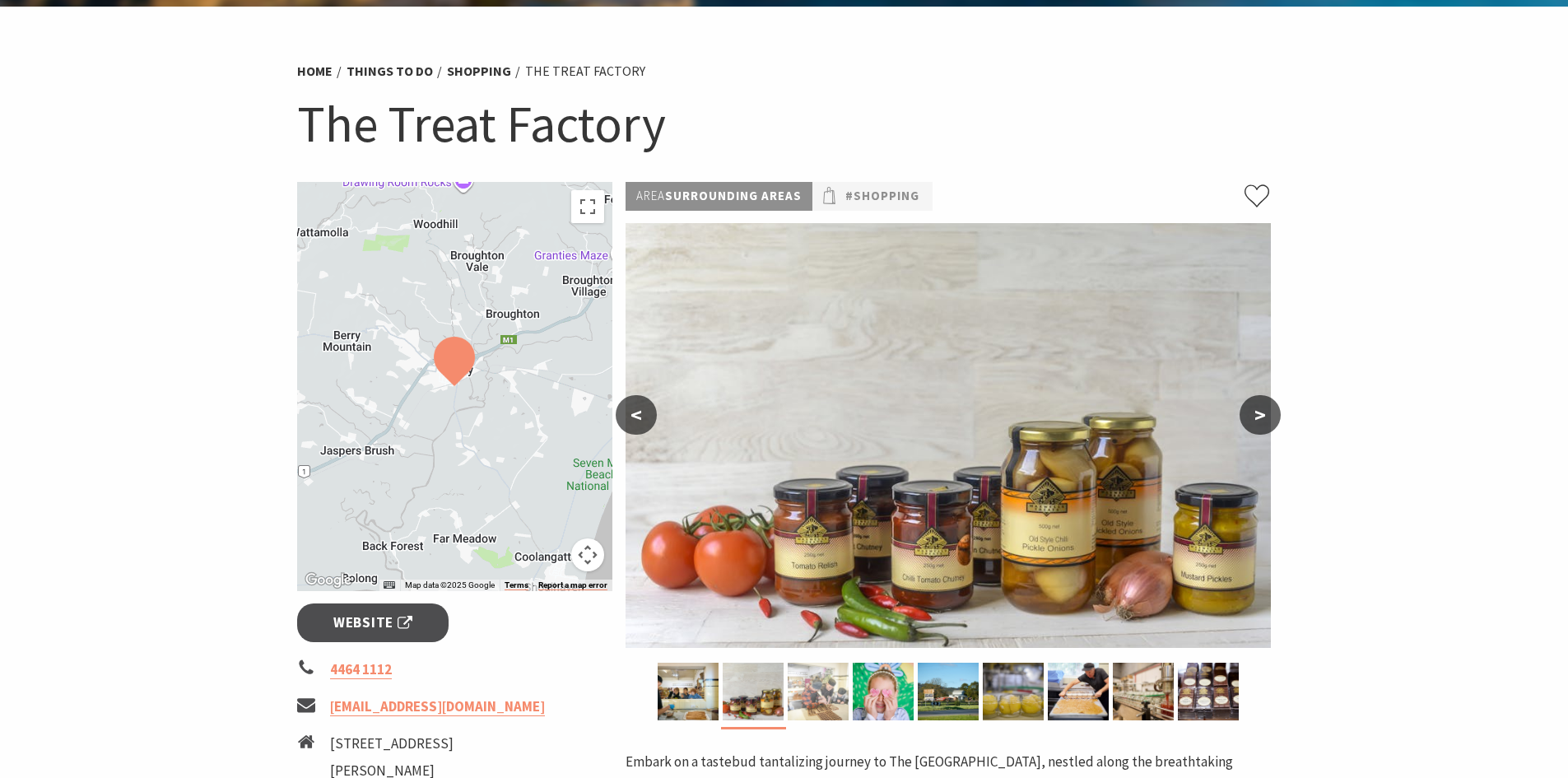
click at [821, 690] on img at bounding box center [818, 692] width 61 height 57
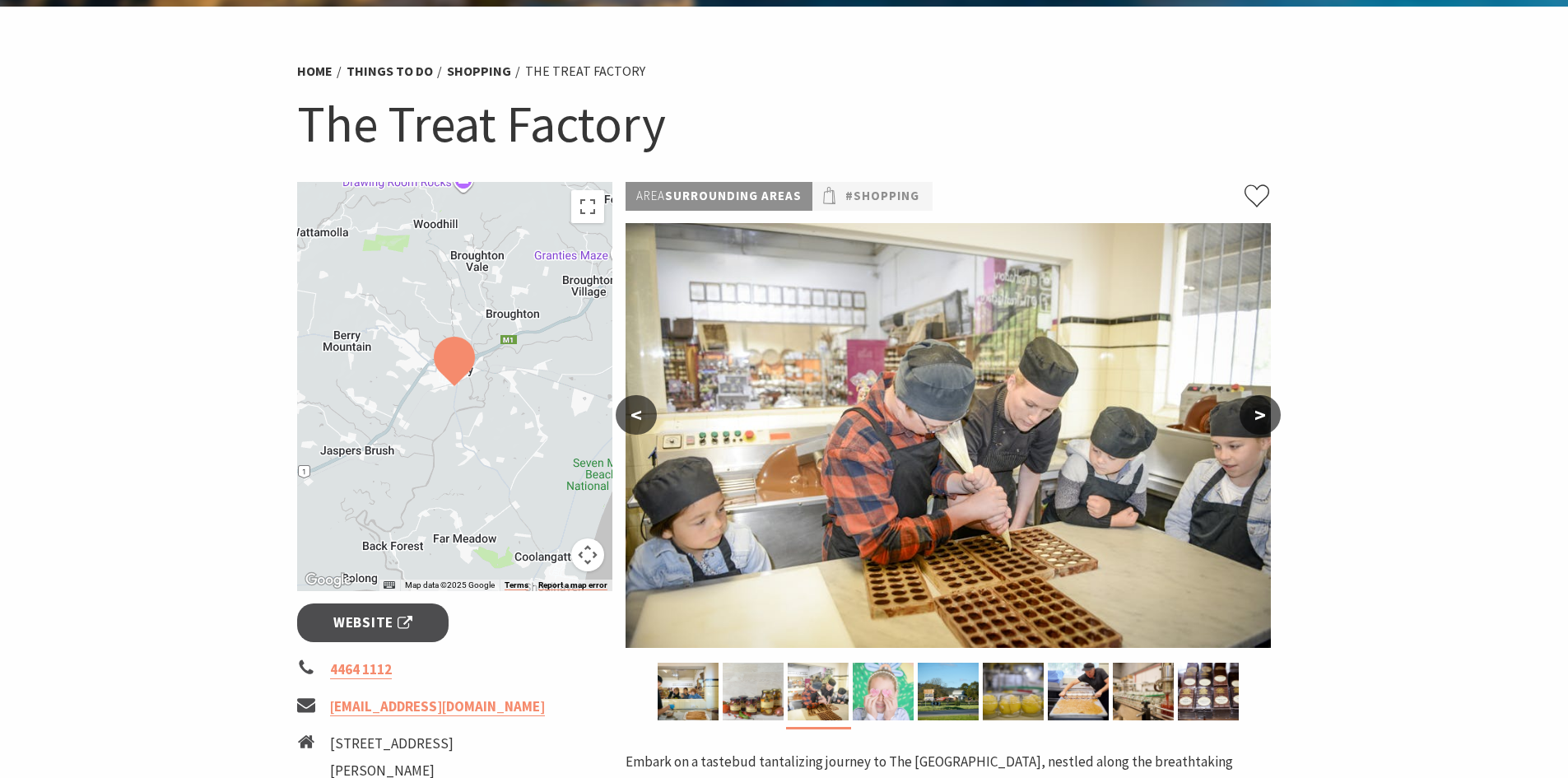
click at [892, 690] on img at bounding box center [883, 692] width 61 height 57
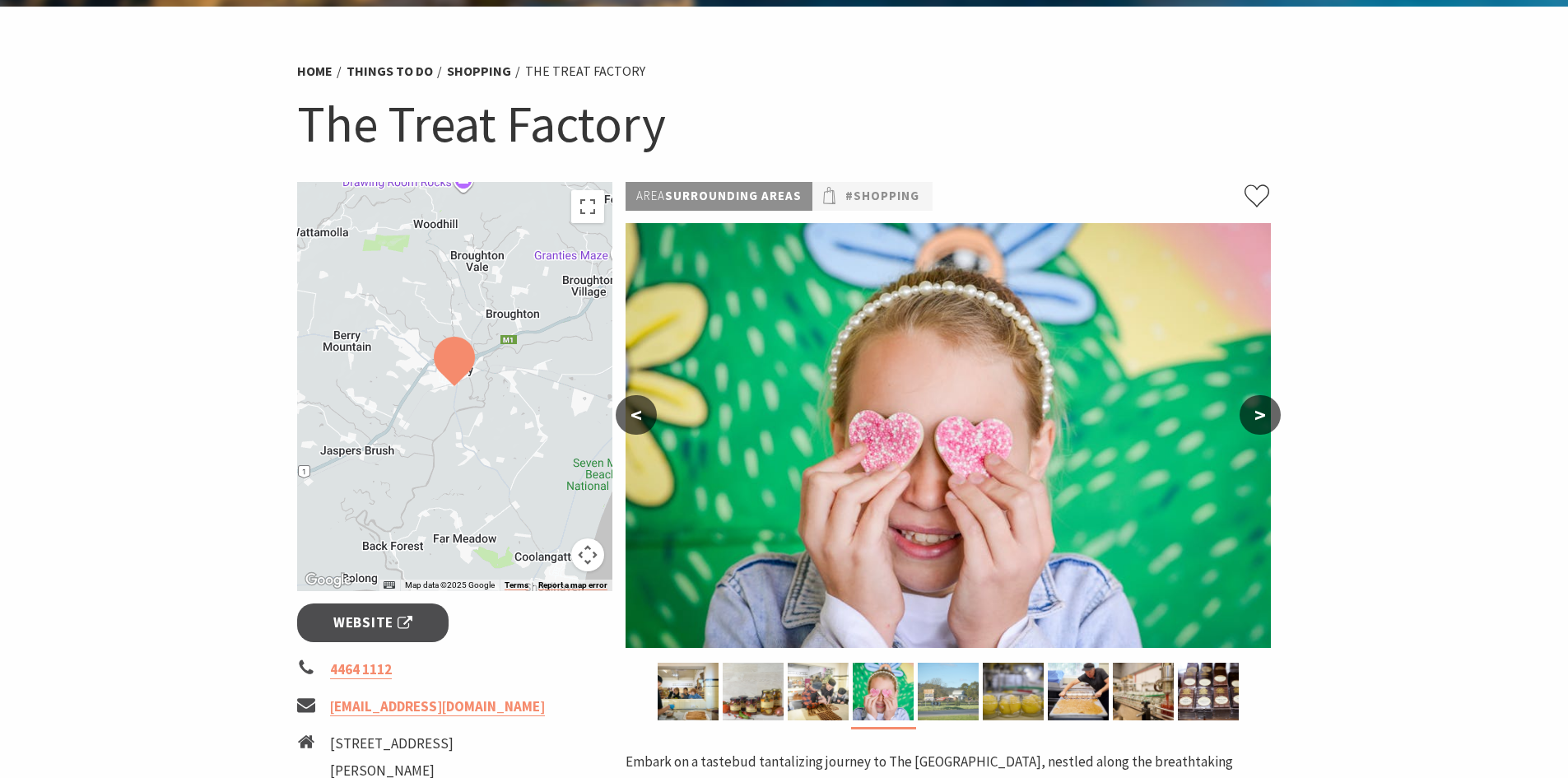
click at [946, 691] on img at bounding box center [948, 692] width 61 height 57
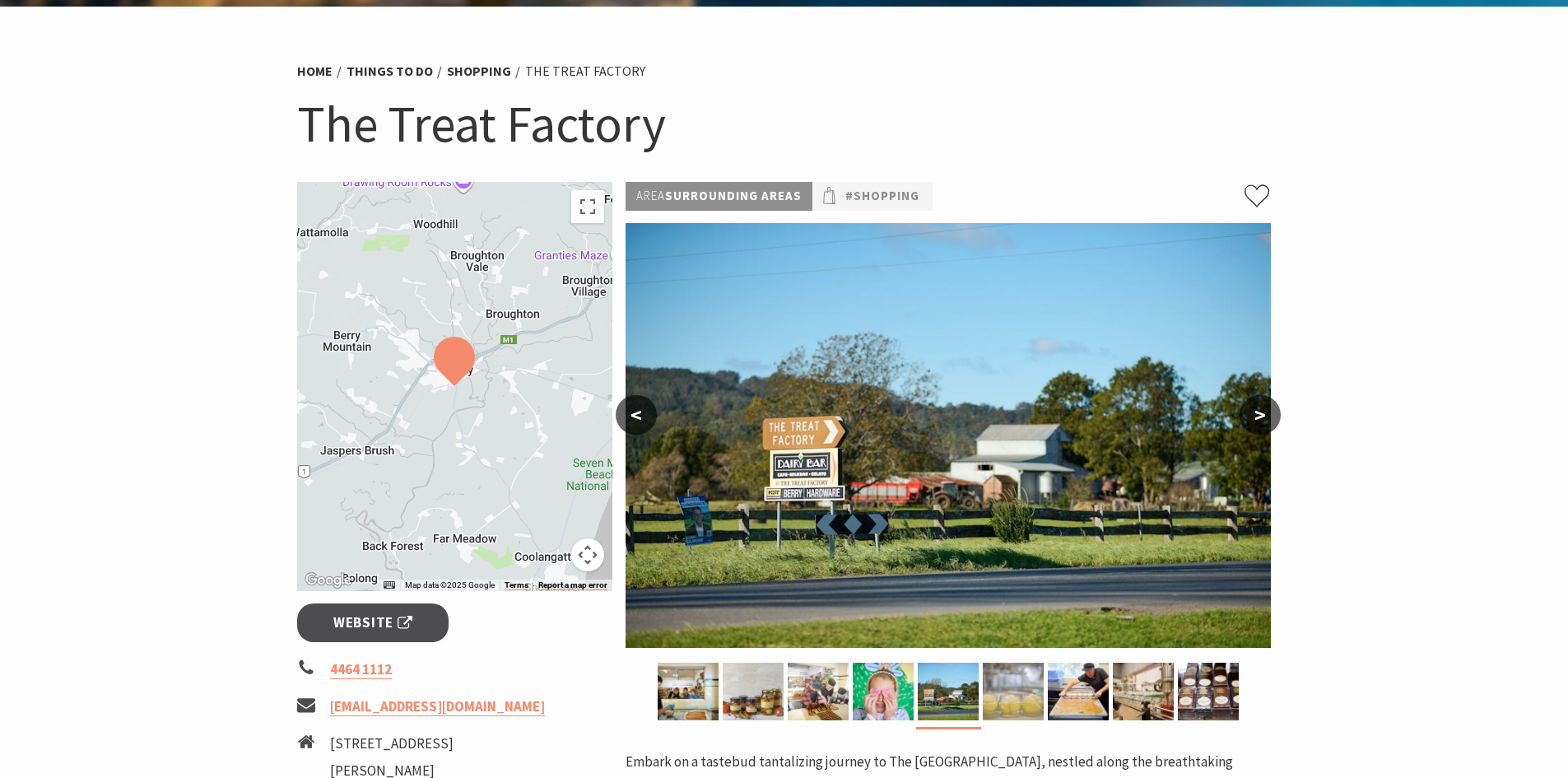
click at [1005, 689] on img at bounding box center [1013, 692] width 61 height 57
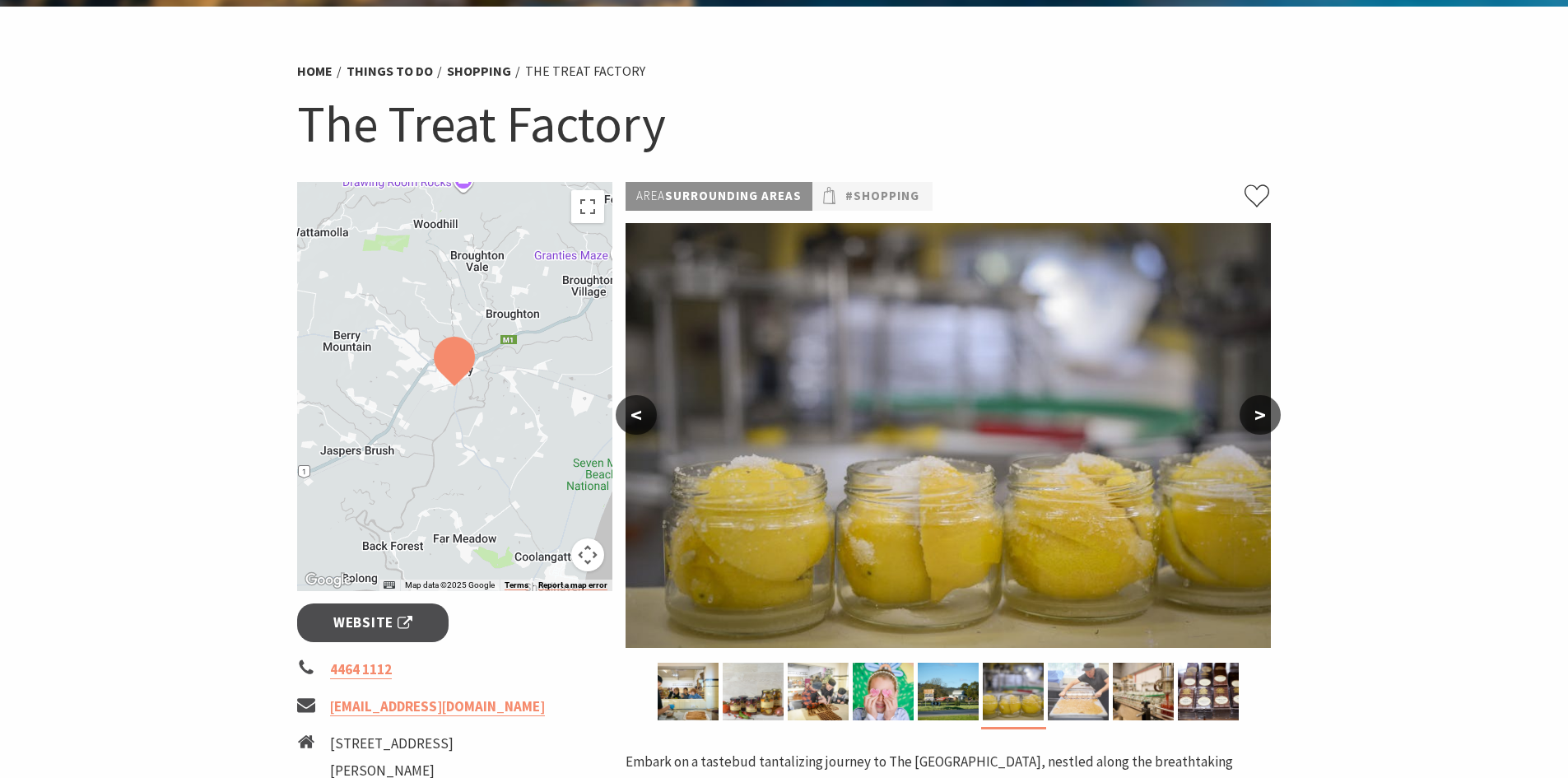
click at [1062, 691] on img at bounding box center [1078, 692] width 61 height 57
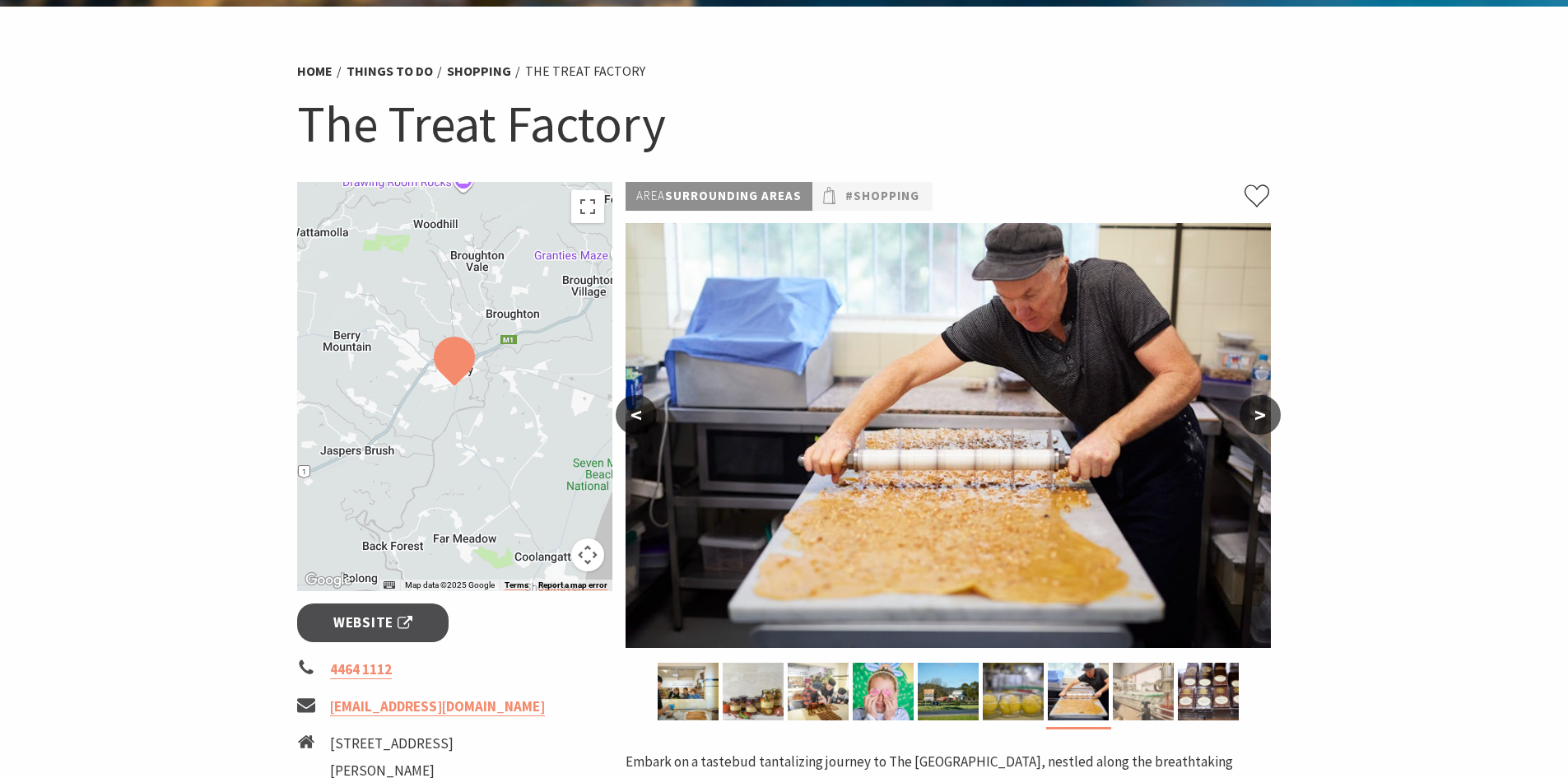
click at [1148, 688] on img at bounding box center [1144, 692] width 61 height 57
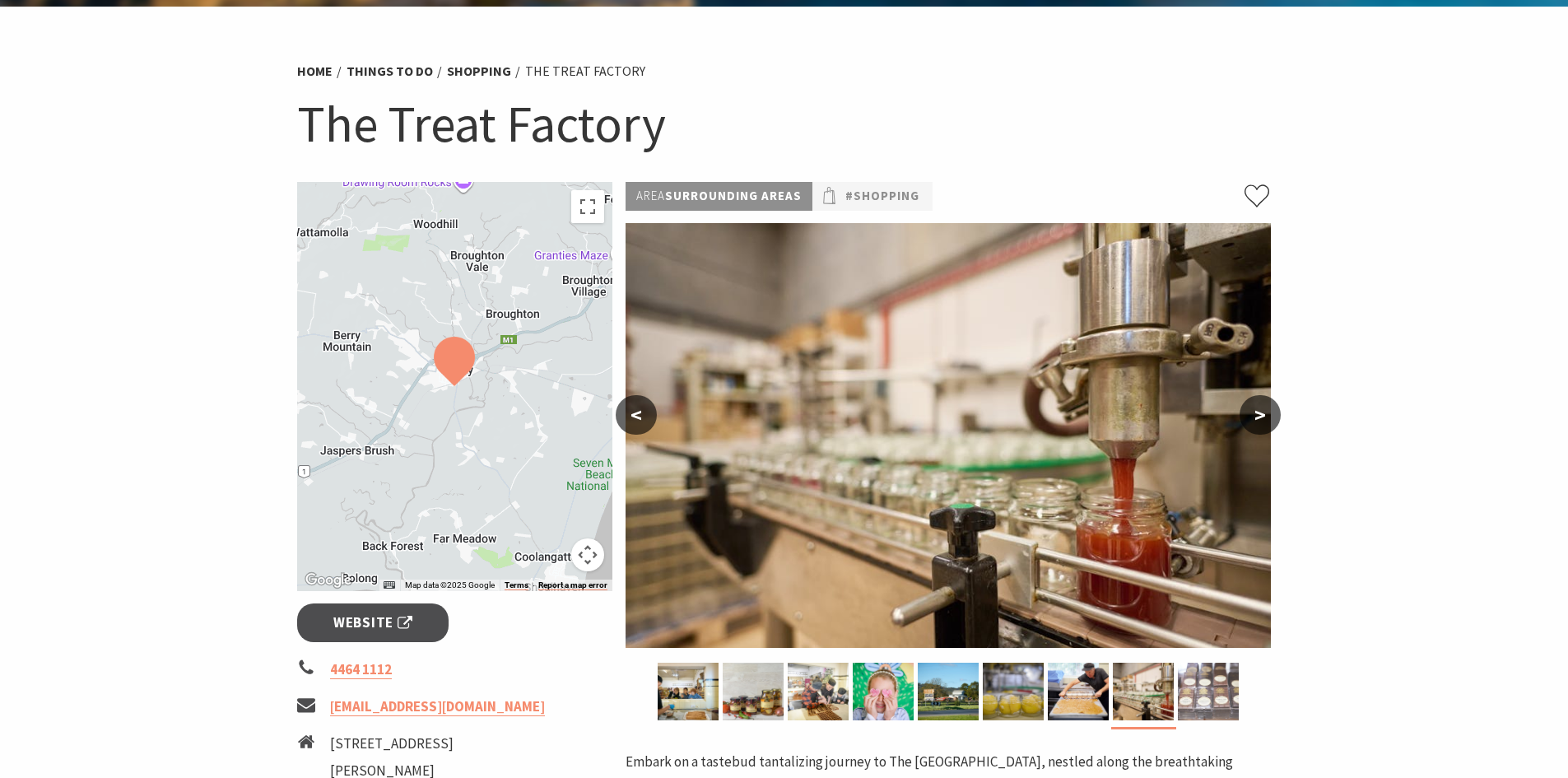
click at [1216, 687] on img at bounding box center [1208, 692] width 61 height 57
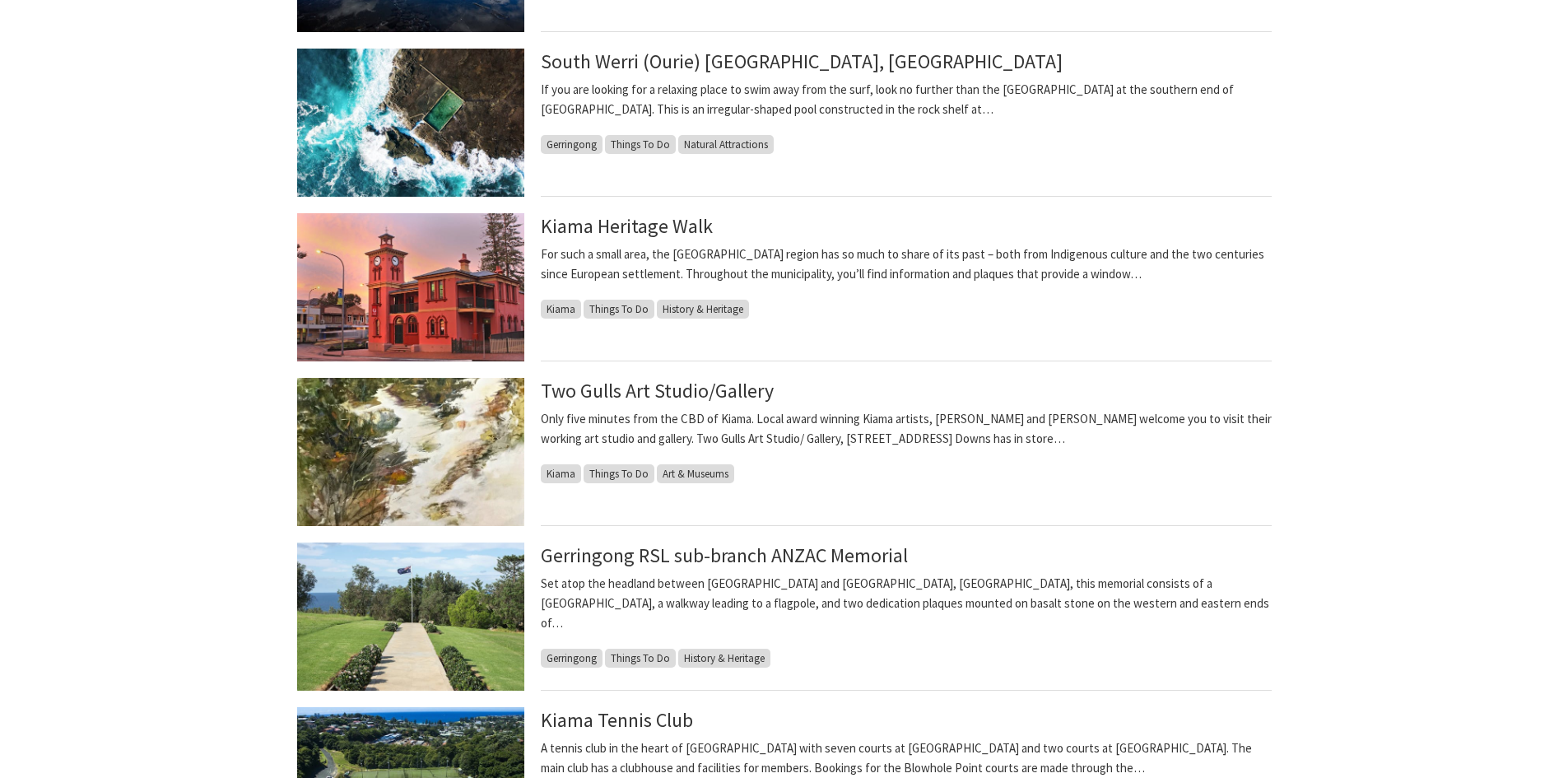
scroll to position [1482, 0]
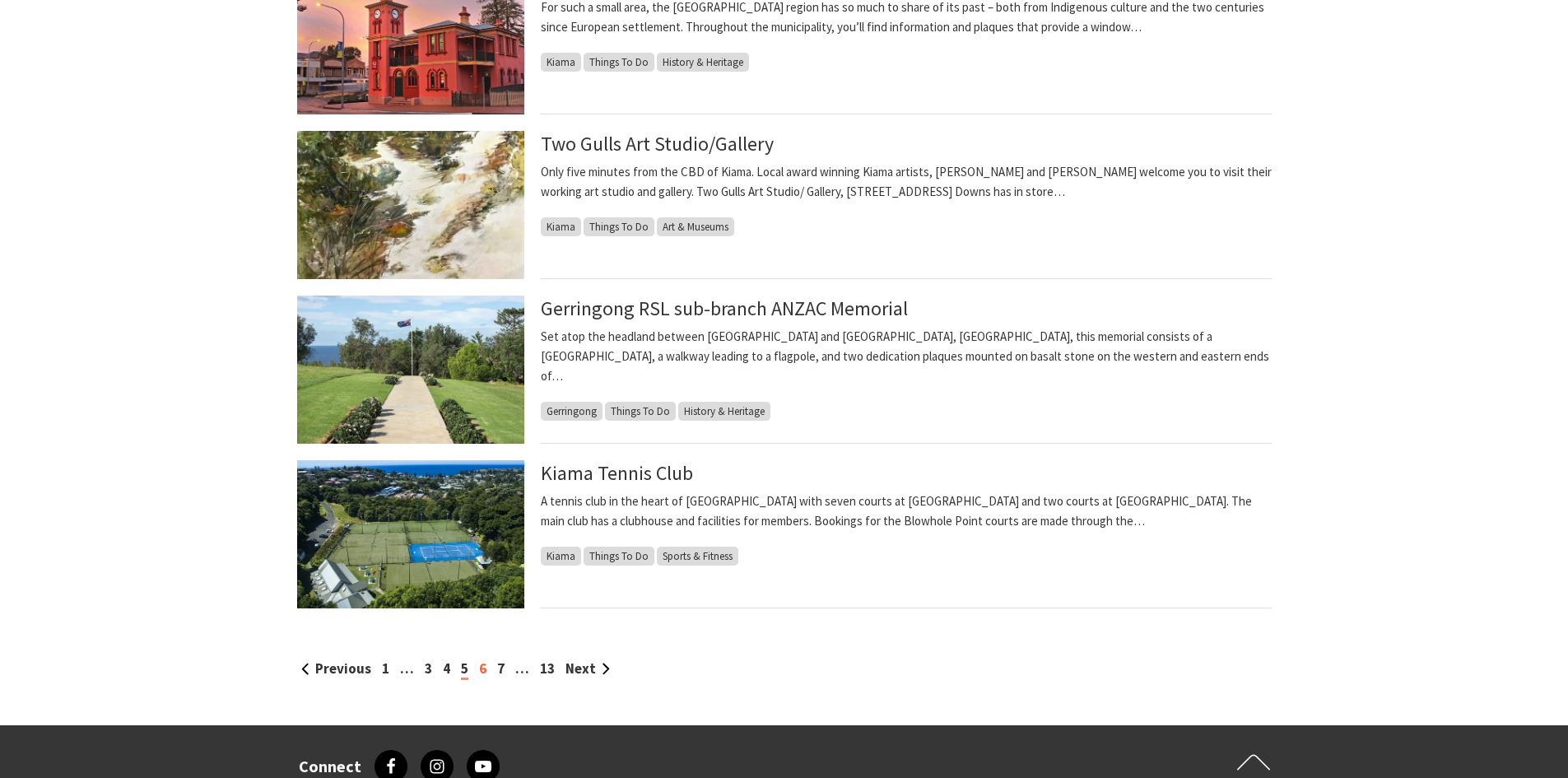
click at [479, 669] on link "6" at bounding box center [483, 669] width 7 height 19
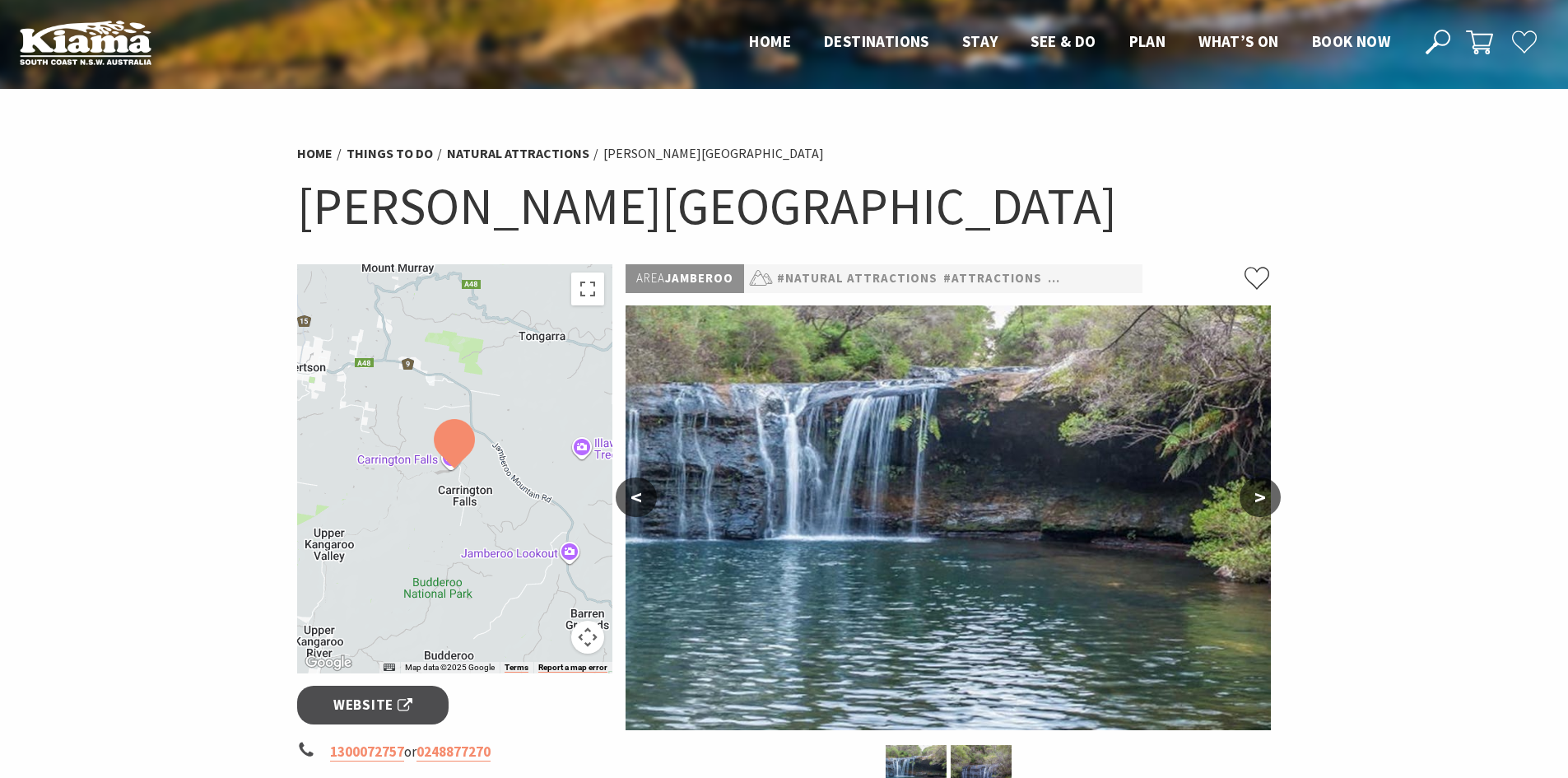
scroll to position [412, 0]
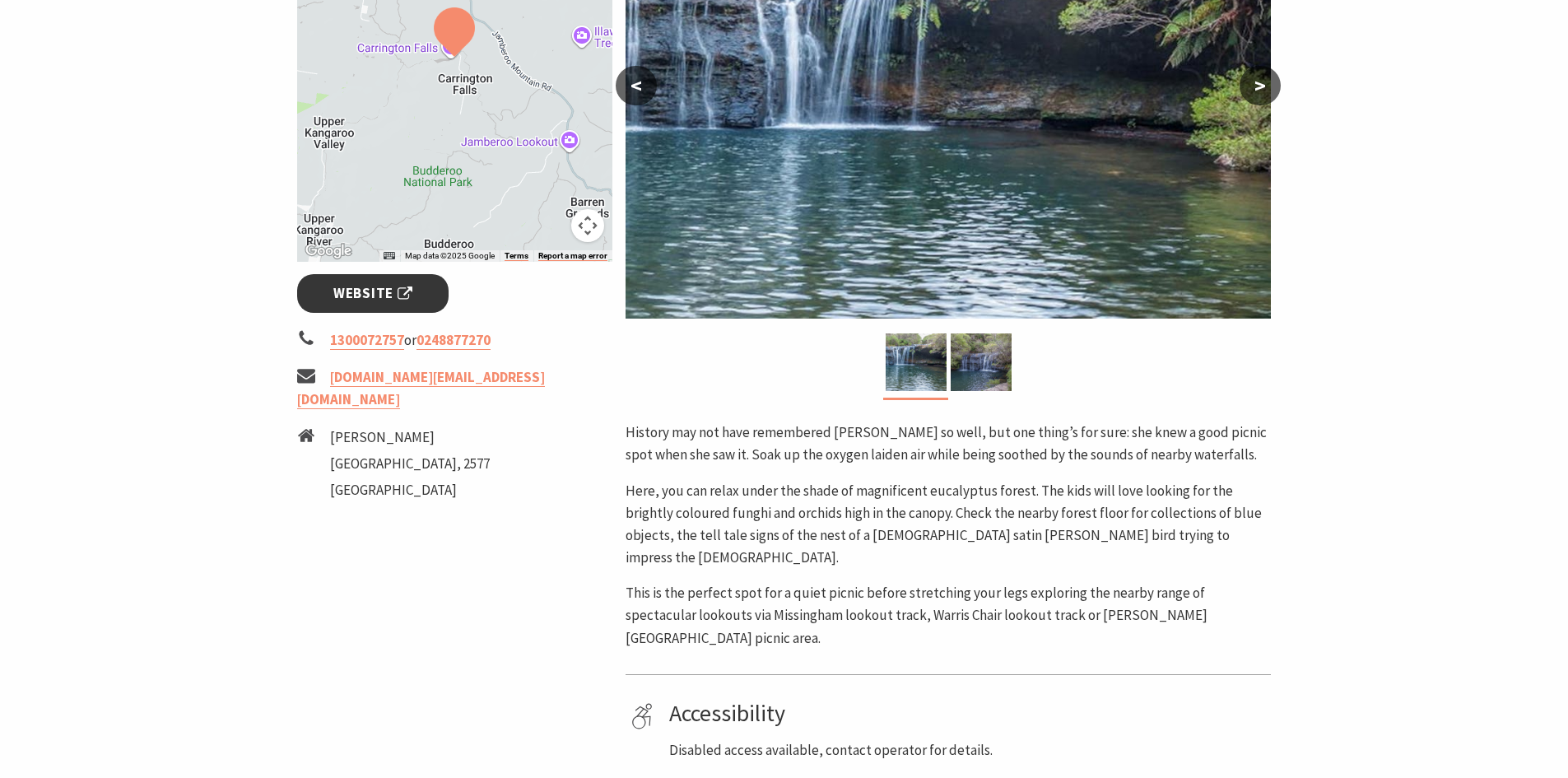
click at [397, 288] on span "Website" at bounding box center [373, 294] width 79 height 22
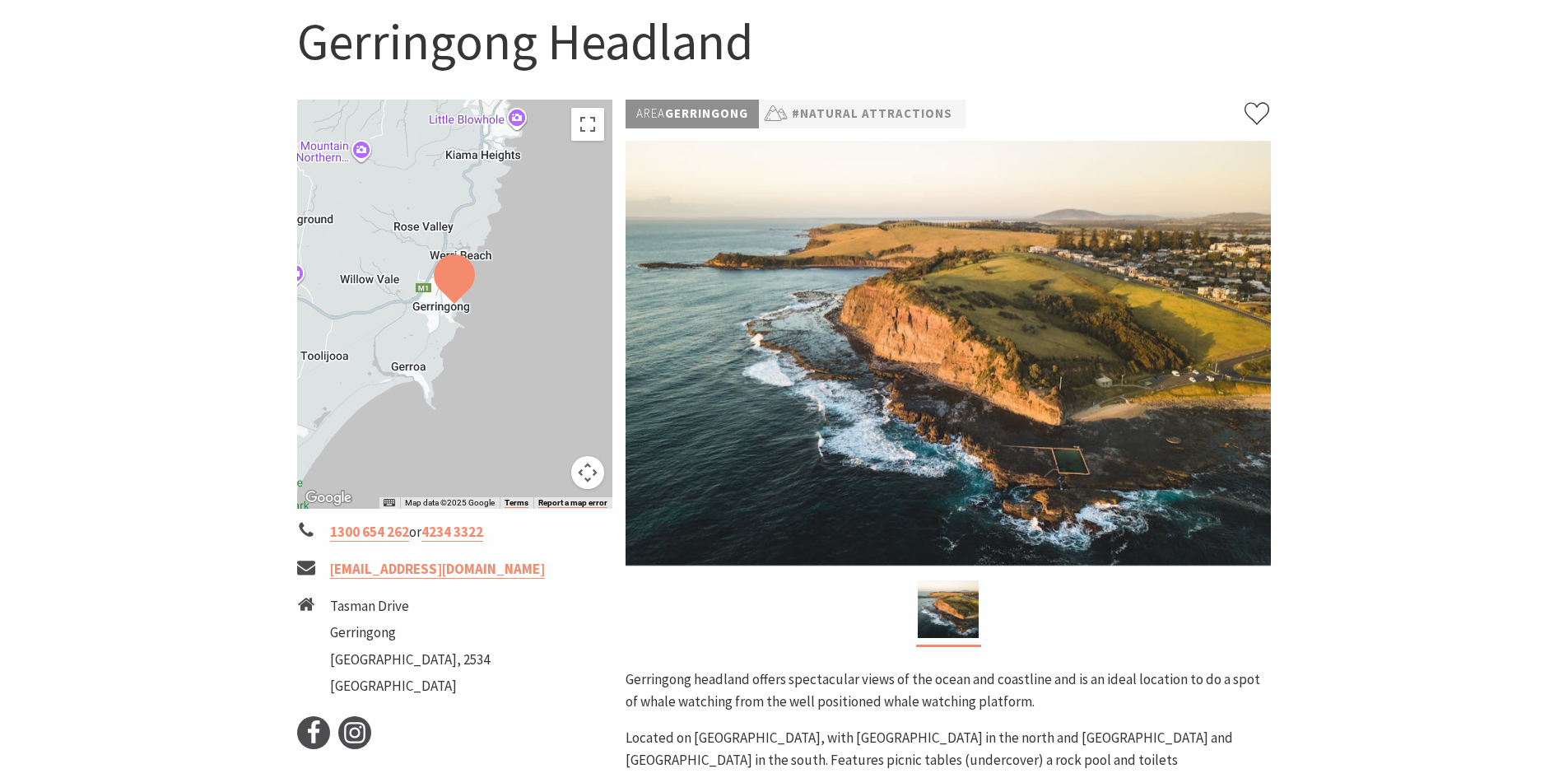
scroll to position [412, 0]
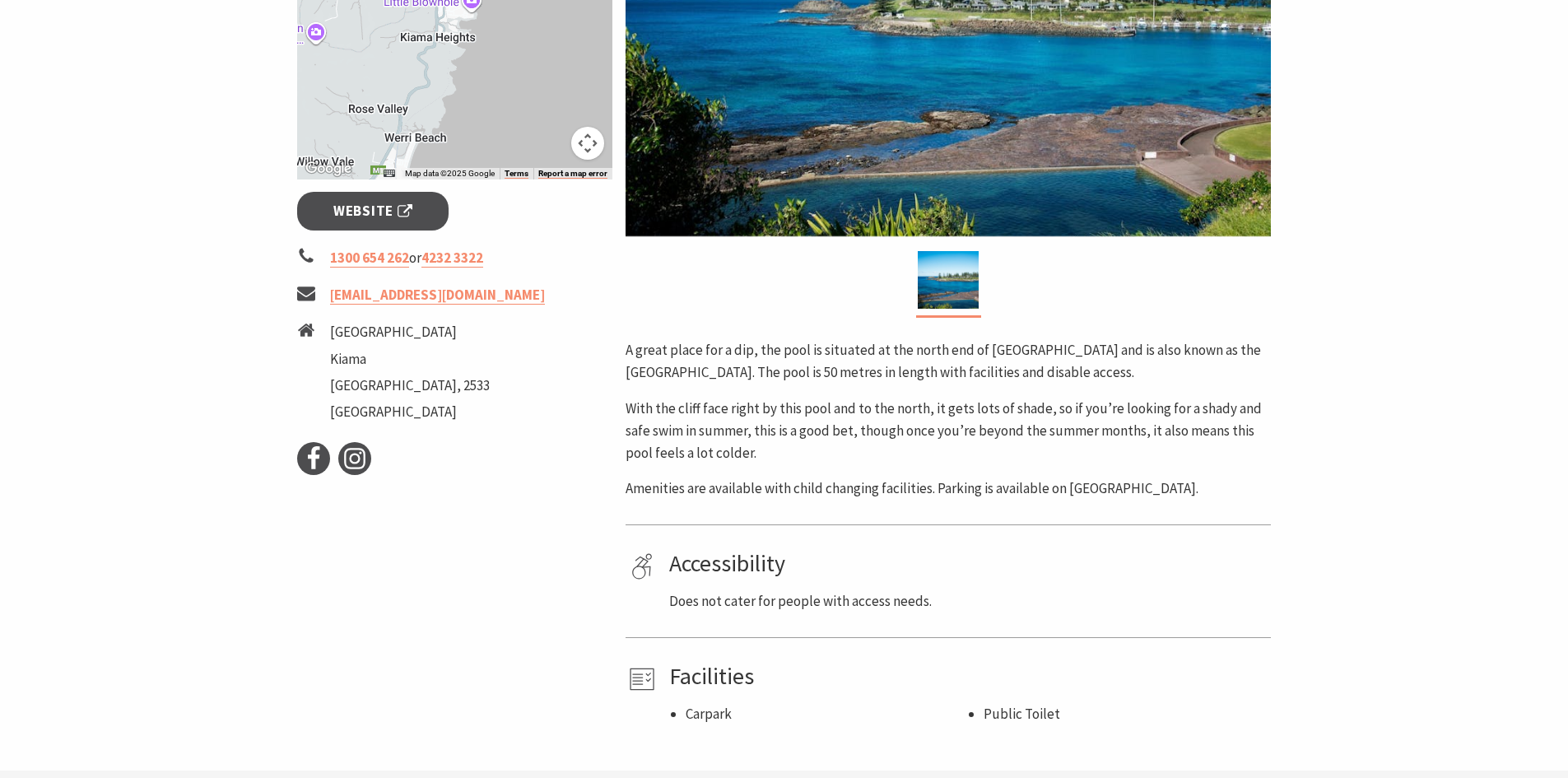
scroll to position [577, 0]
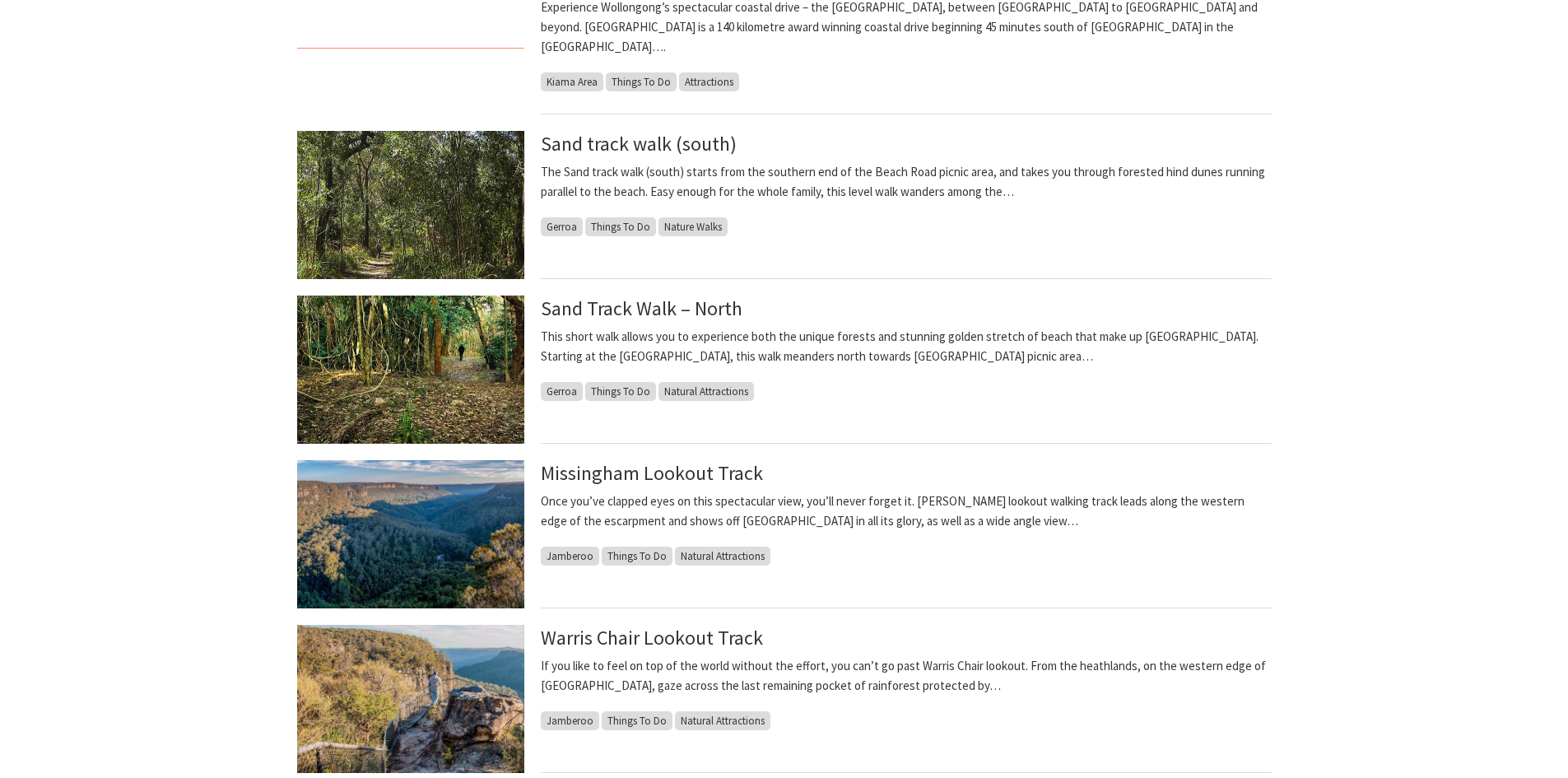
scroll to position [1564, 0]
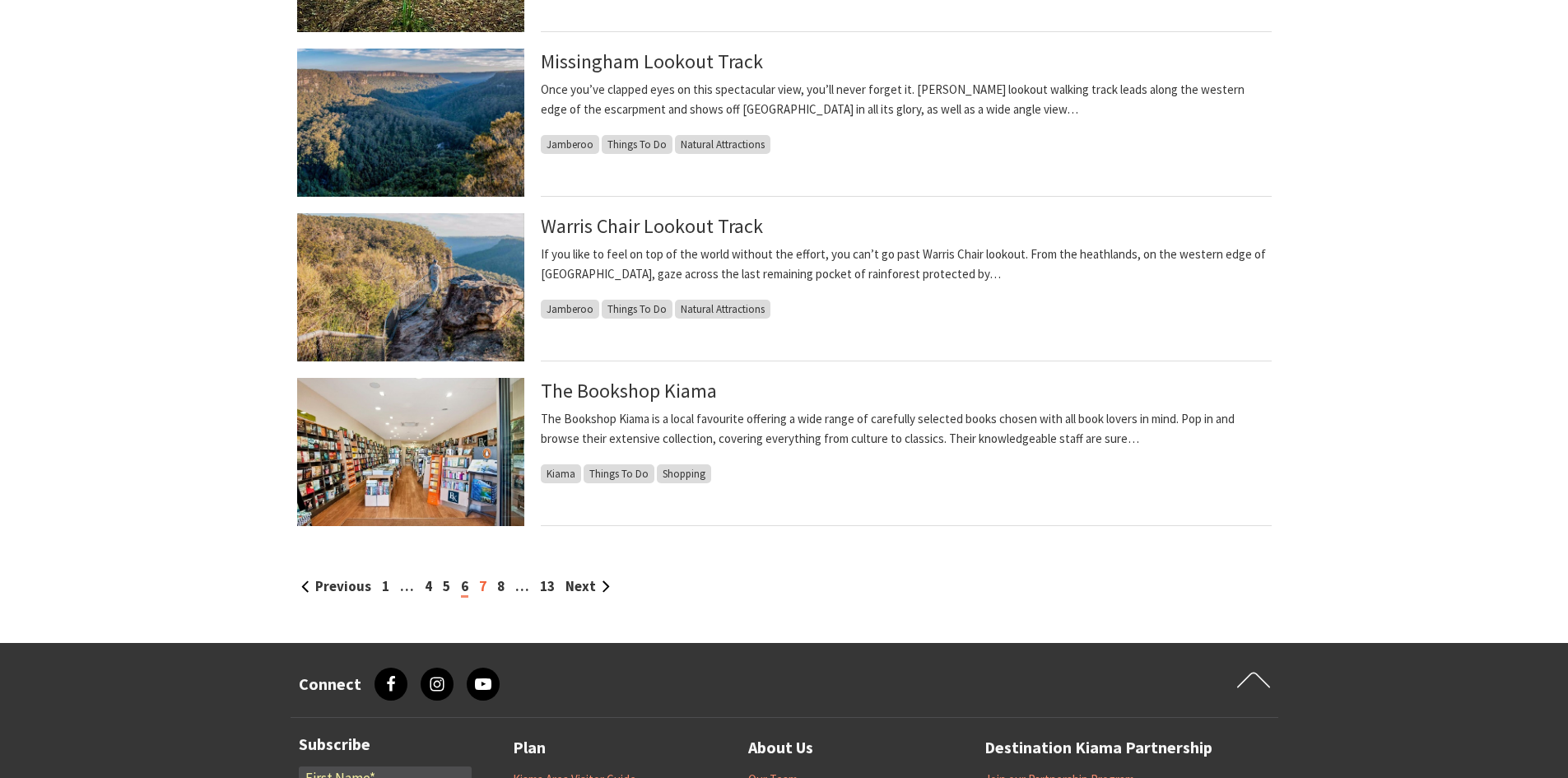
click at [484, 586] on link "7" at bounding box center [483, 587] width 7 height 19
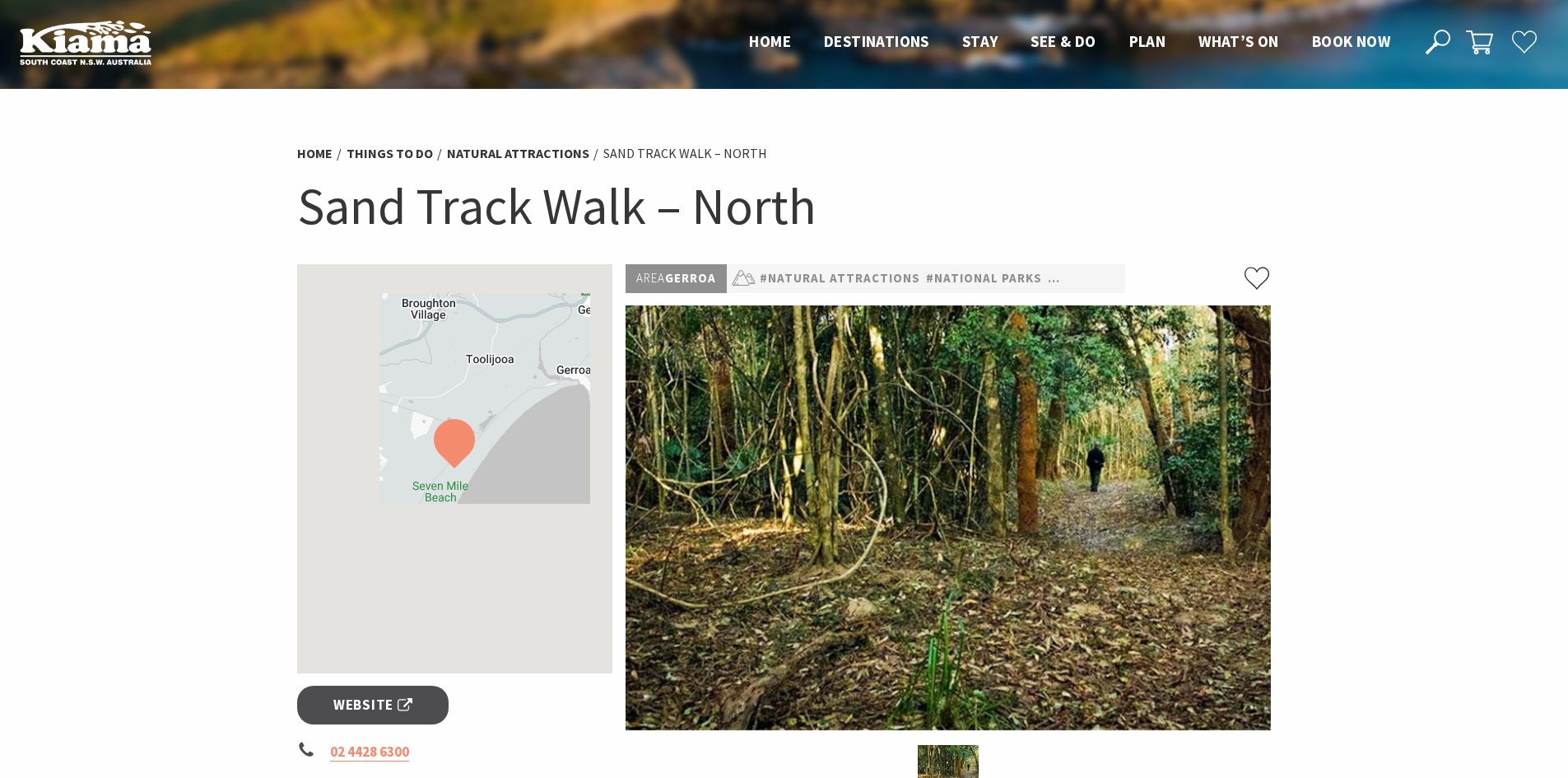
scroll to position [247, 0]
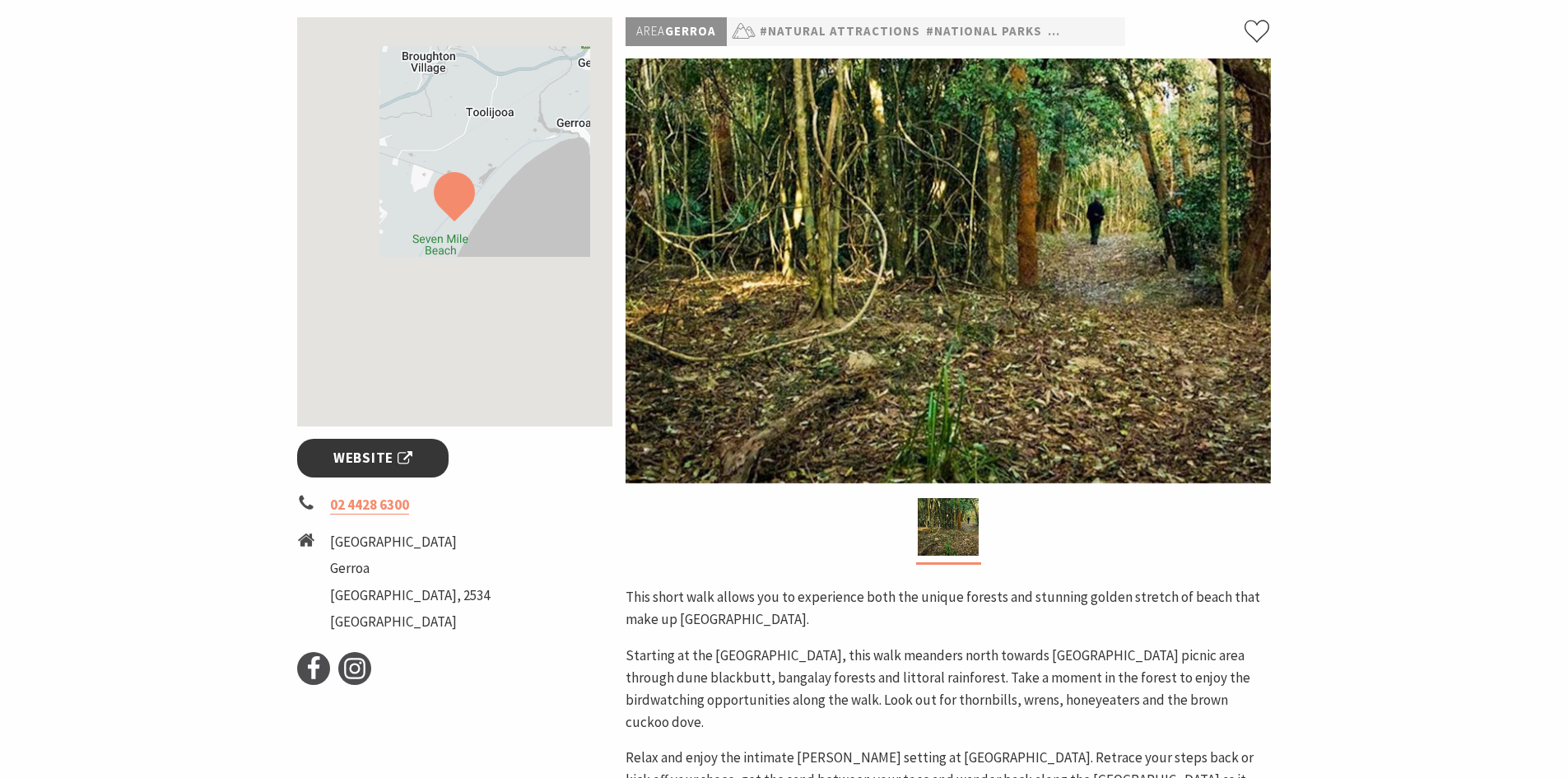
drag, startPoint x: 0, startPoint y: 0, endPoint x: 393, endPoint y: 453, distance: 599.7
click at [393, 453] on span "Website" at bounding box center [373, 458] width 79 height 22
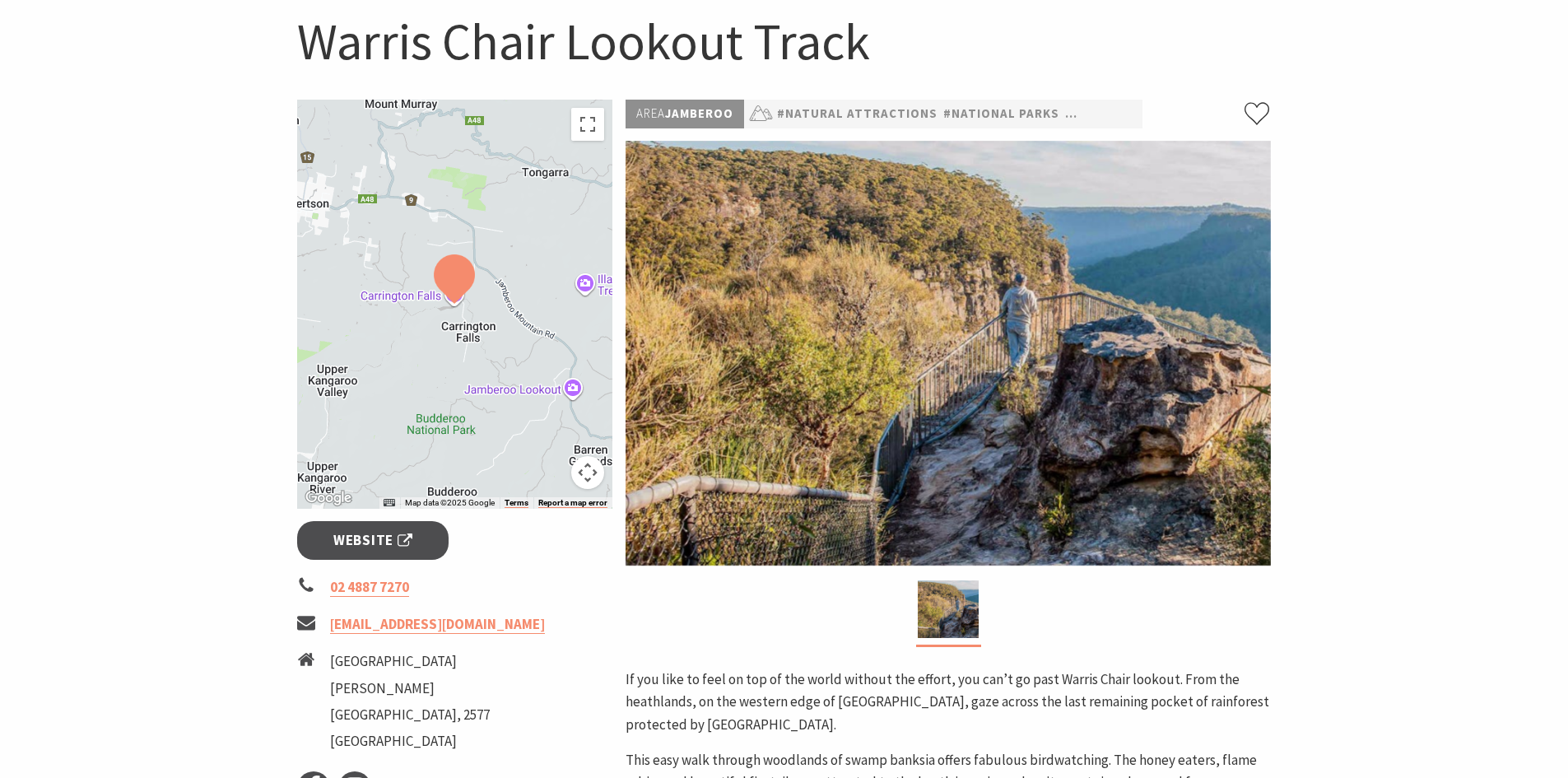
scroll to position [247, 0]
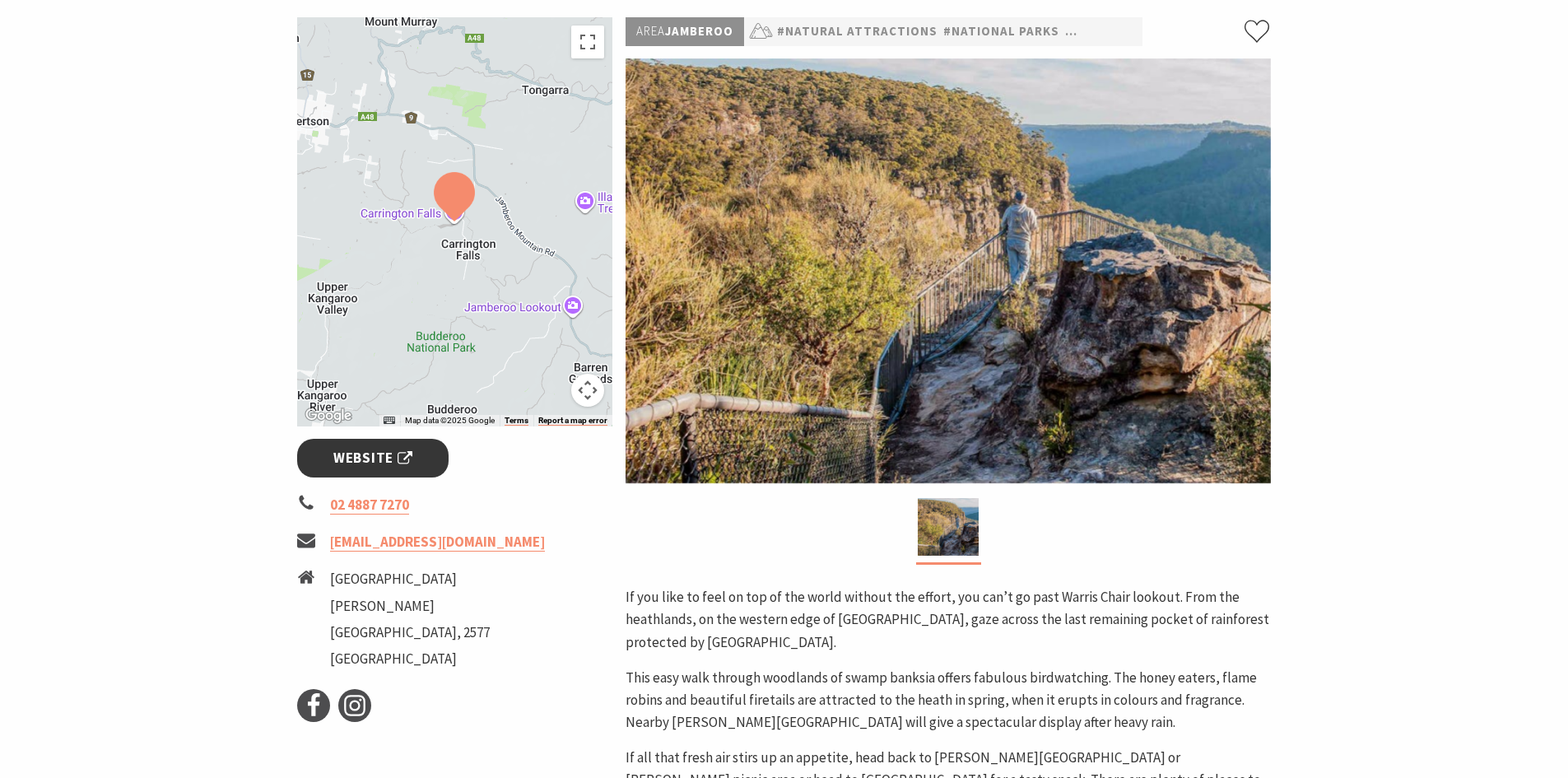
click at [337, 460] on span "Website" at bounding box center [373, 458] width 79 height 22
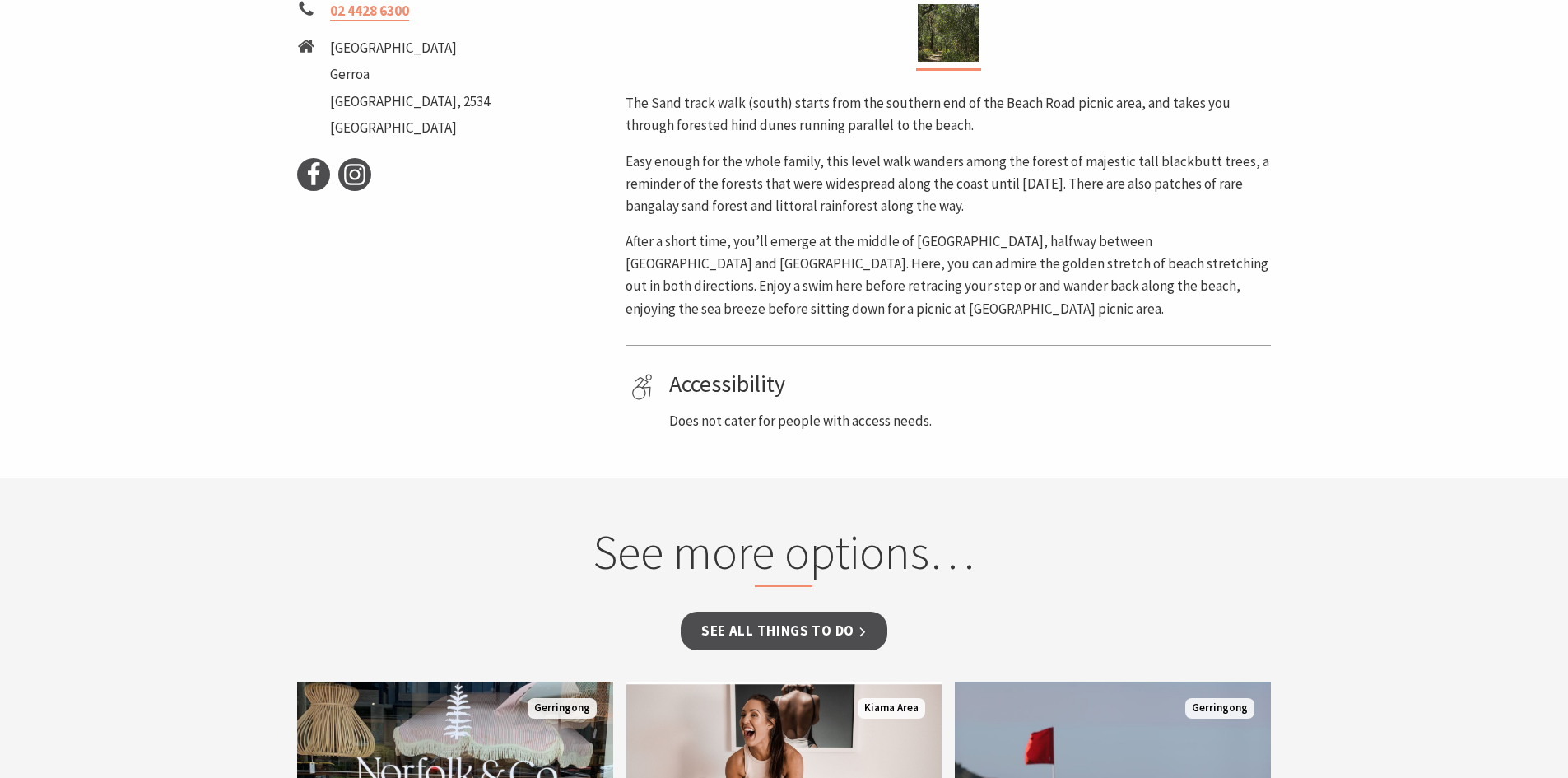
scroll to position [906, 0]
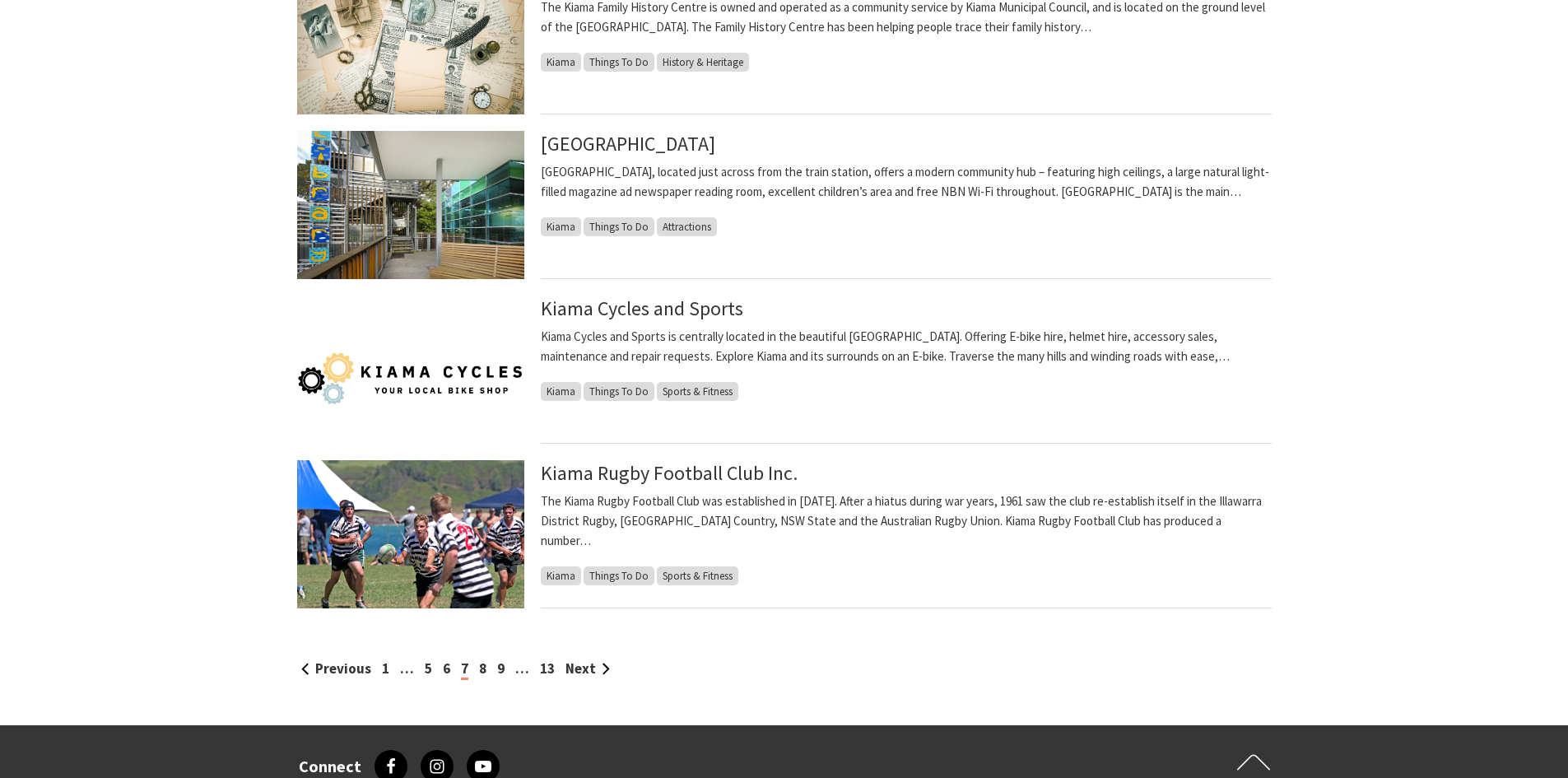
scroll to position [1564, 0]
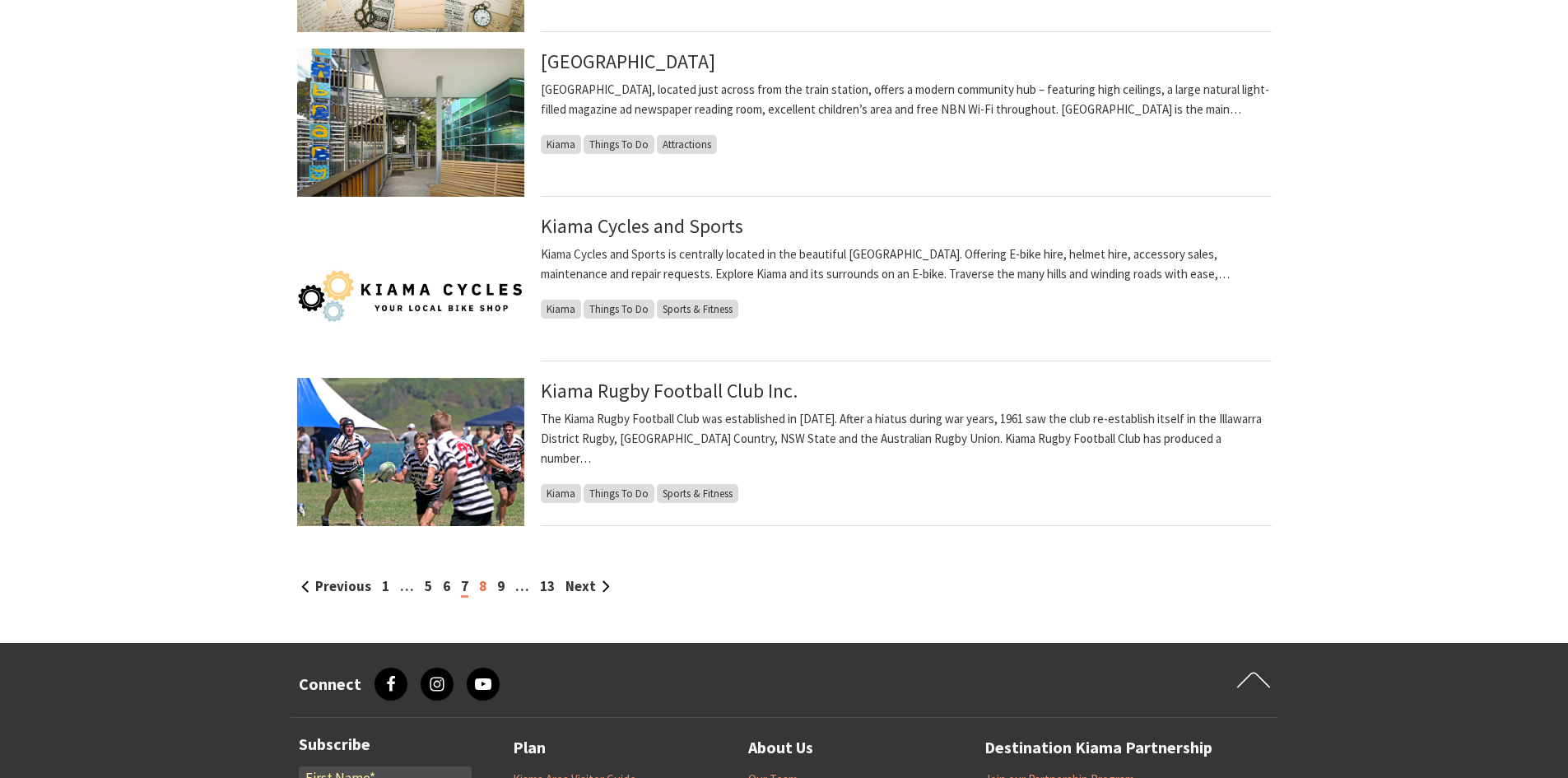
click at [483, 588] on link "8" at bounding box center [483, 587] width 7 height 19
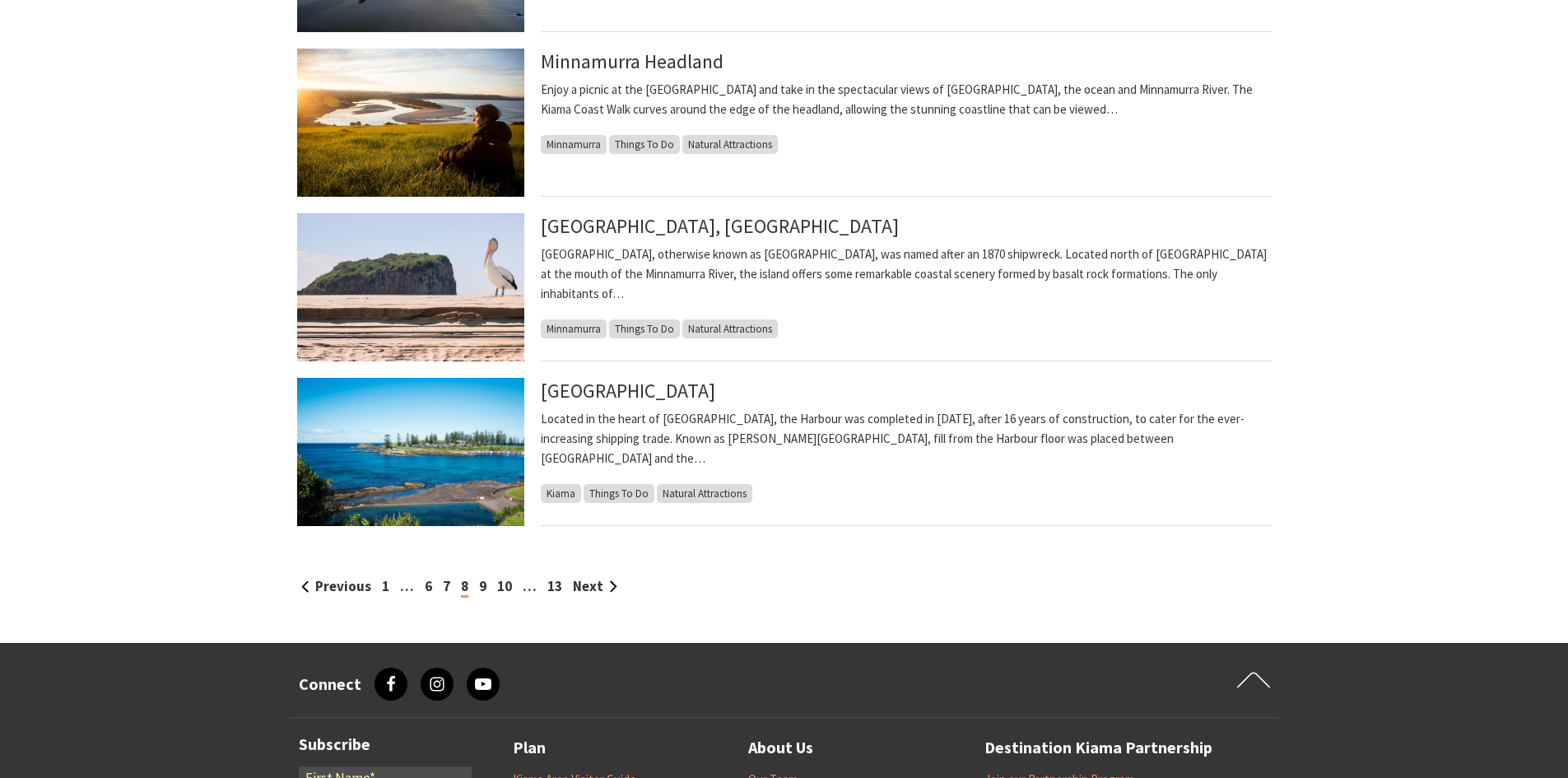
scroll to position [1812, 0]
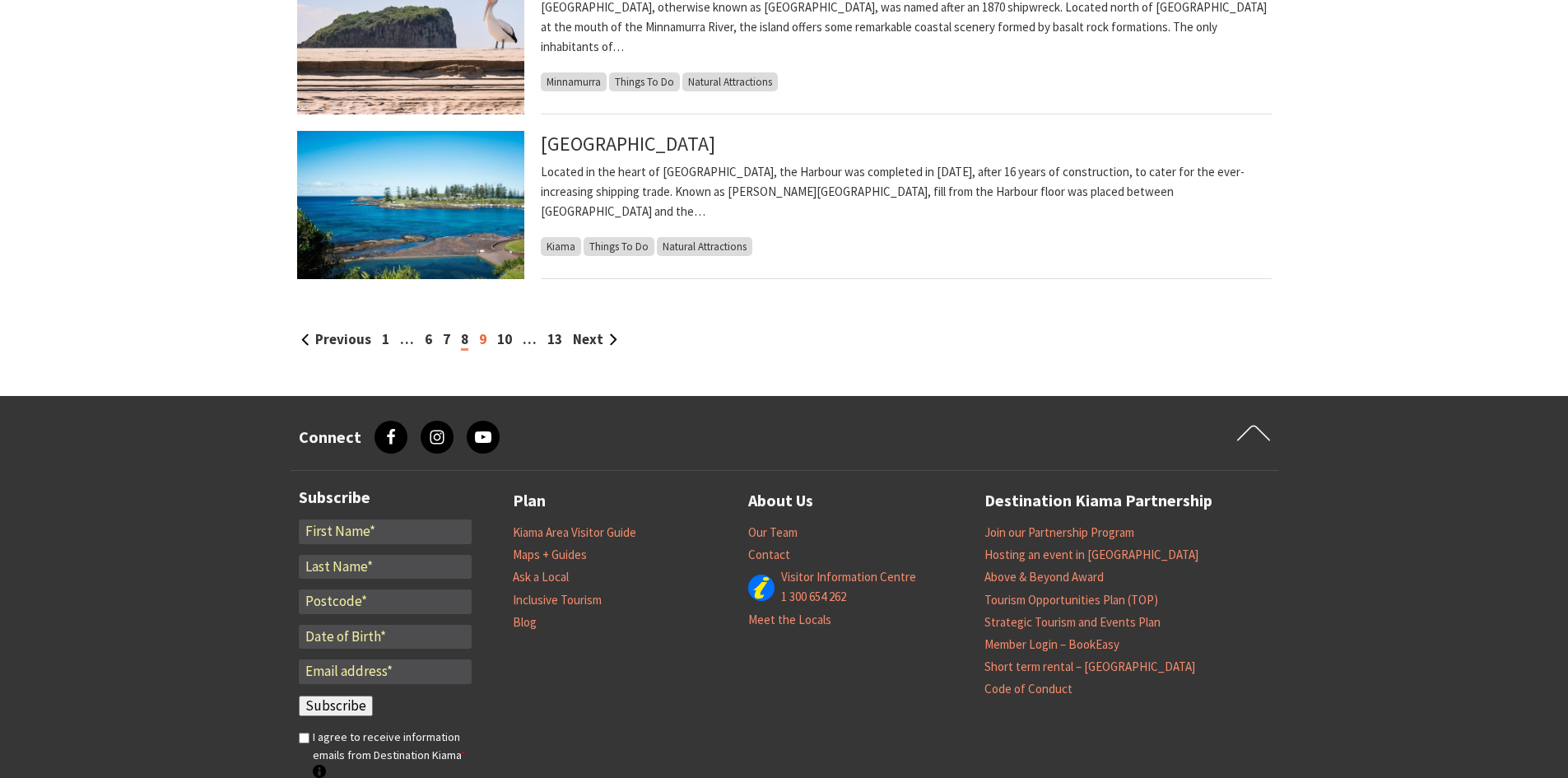
click at [484, 342] on link "9" at bounding box center [483, 339] width 7 height 19
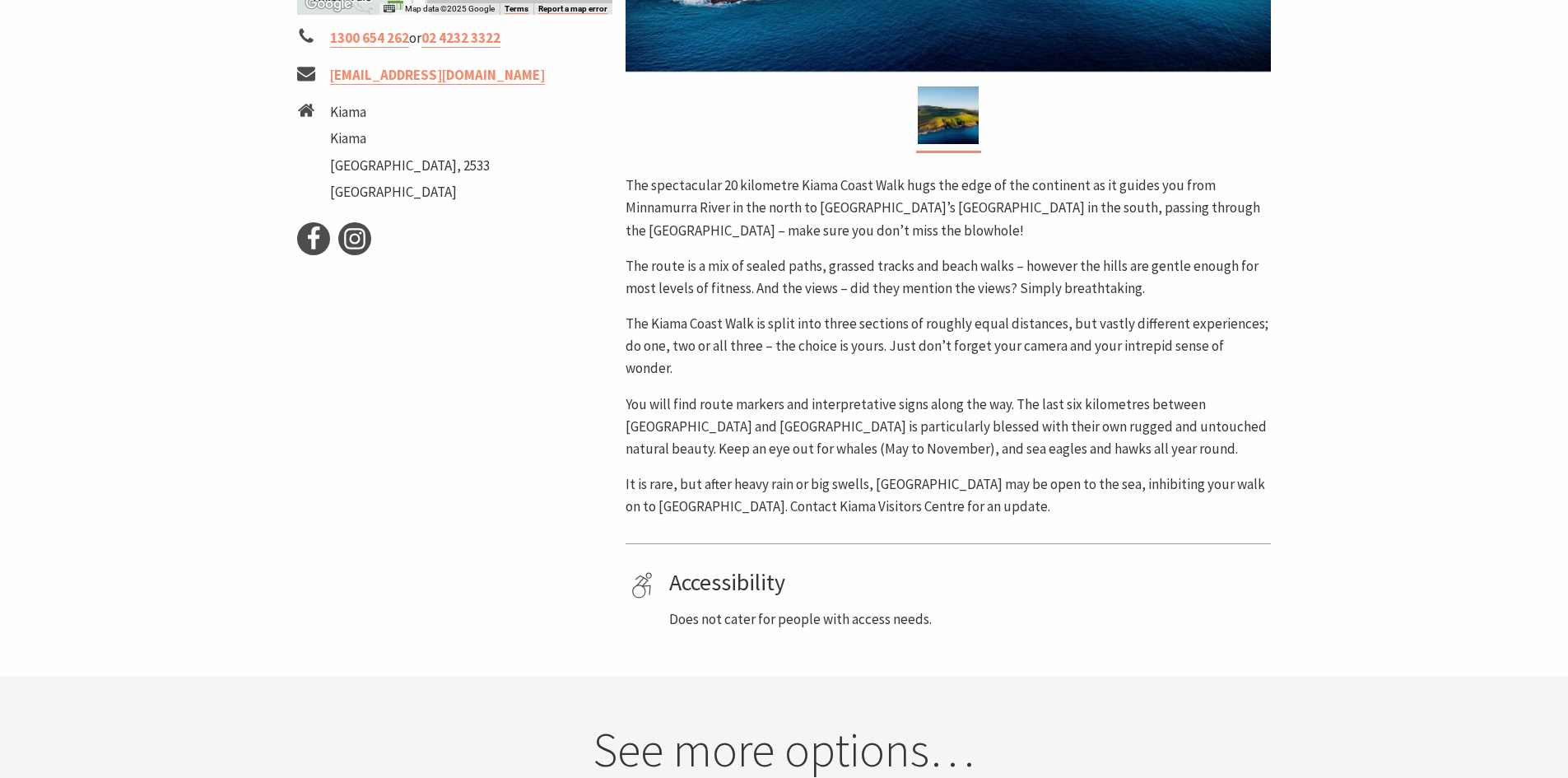
scroll to position [494, 0]
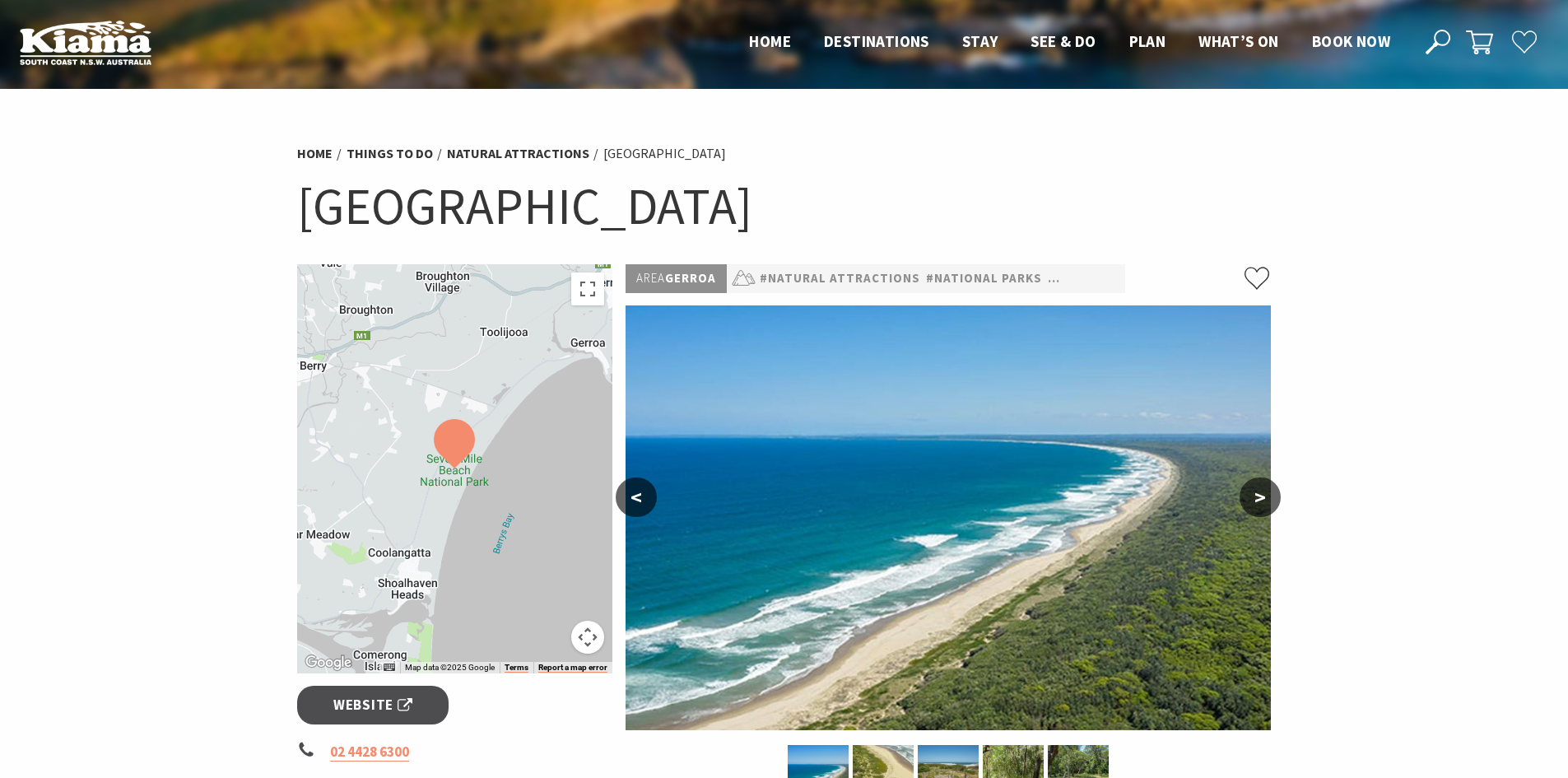
scroll to position [247, 0]
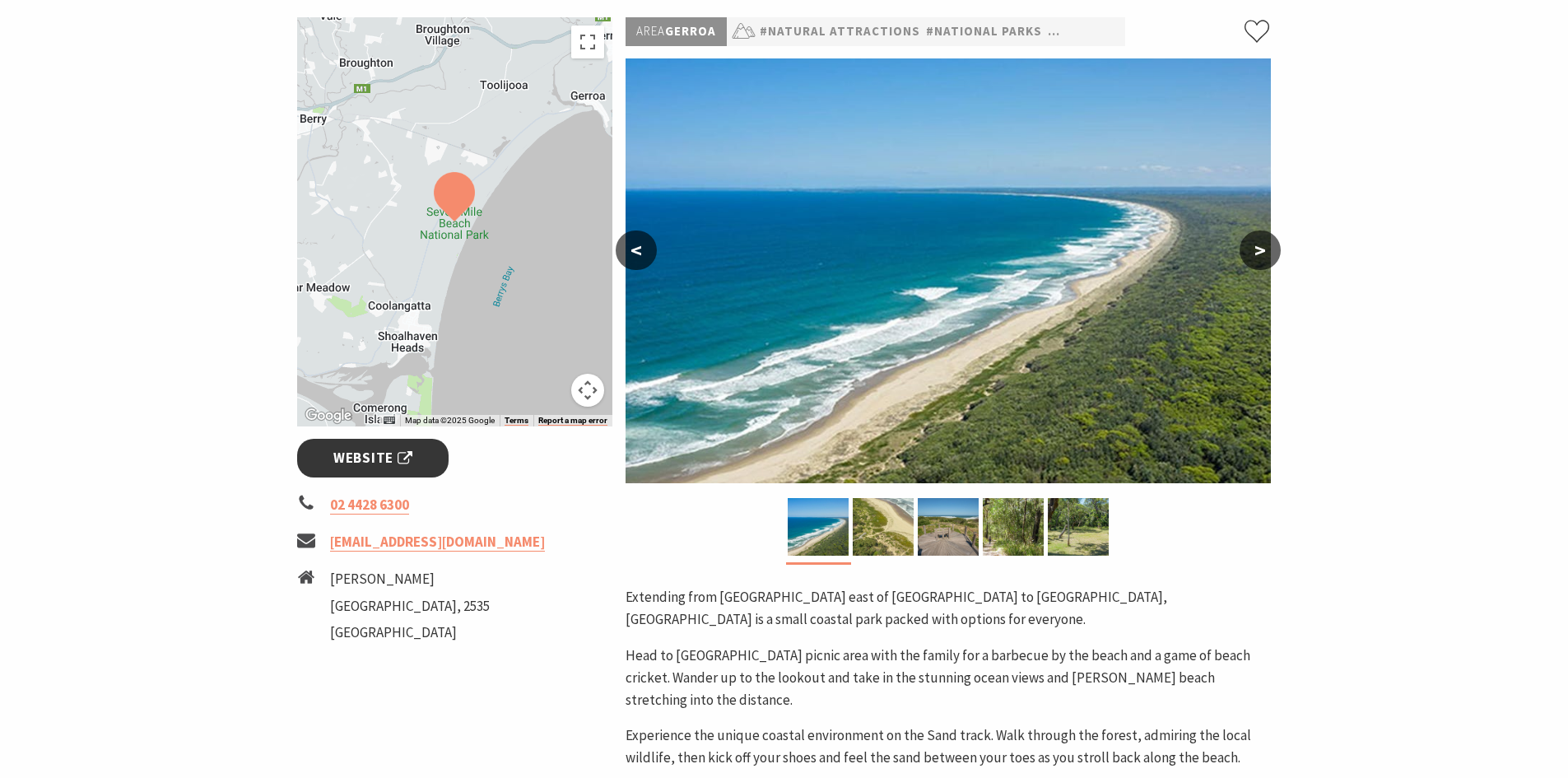
click at [379, 453] on span "Website" at bounding box center [373, 458] width 79 height 22
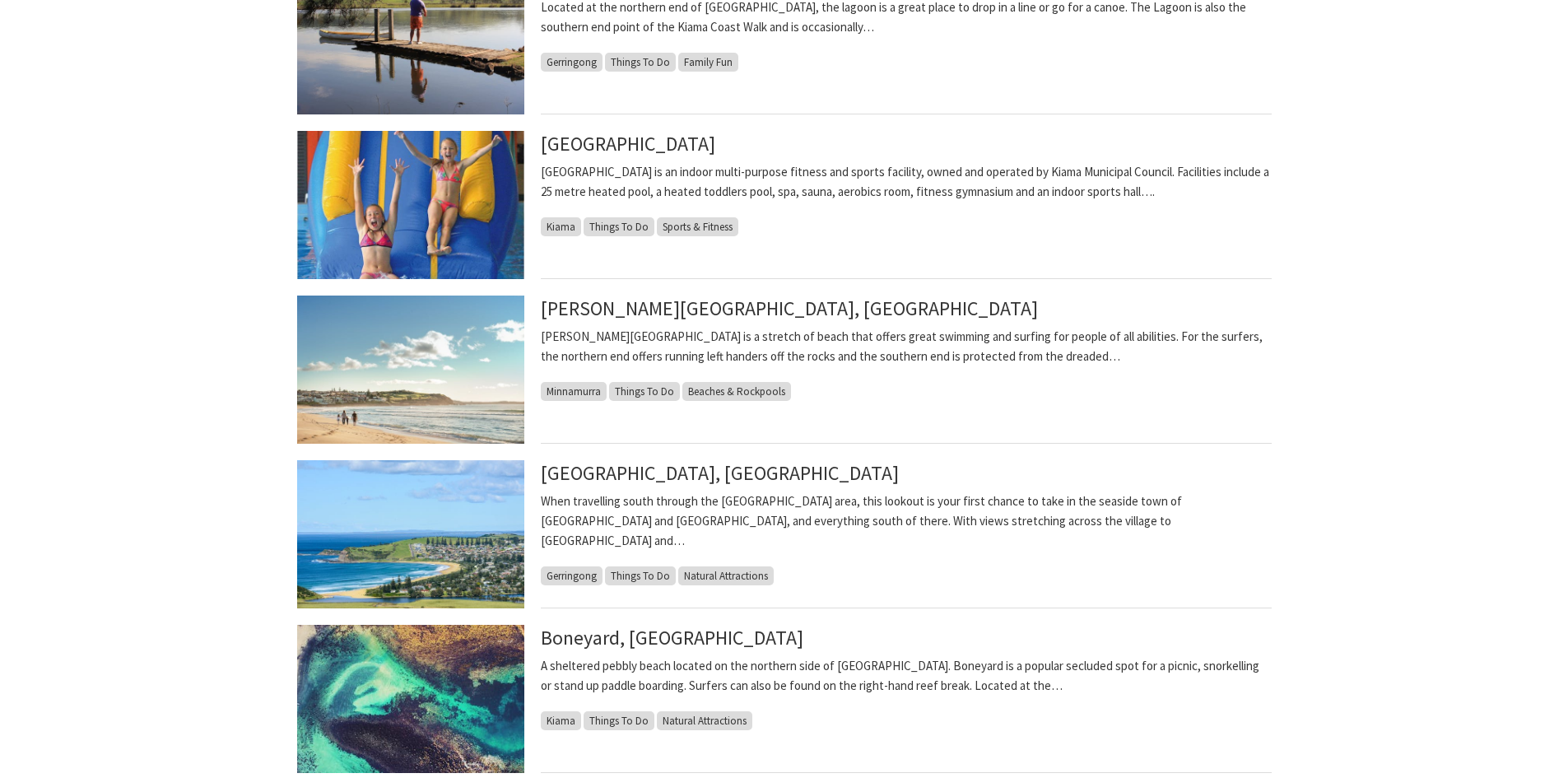
scroll to position [906, 0]
